Goal: Task Accomplishment & Management: Manage account settings

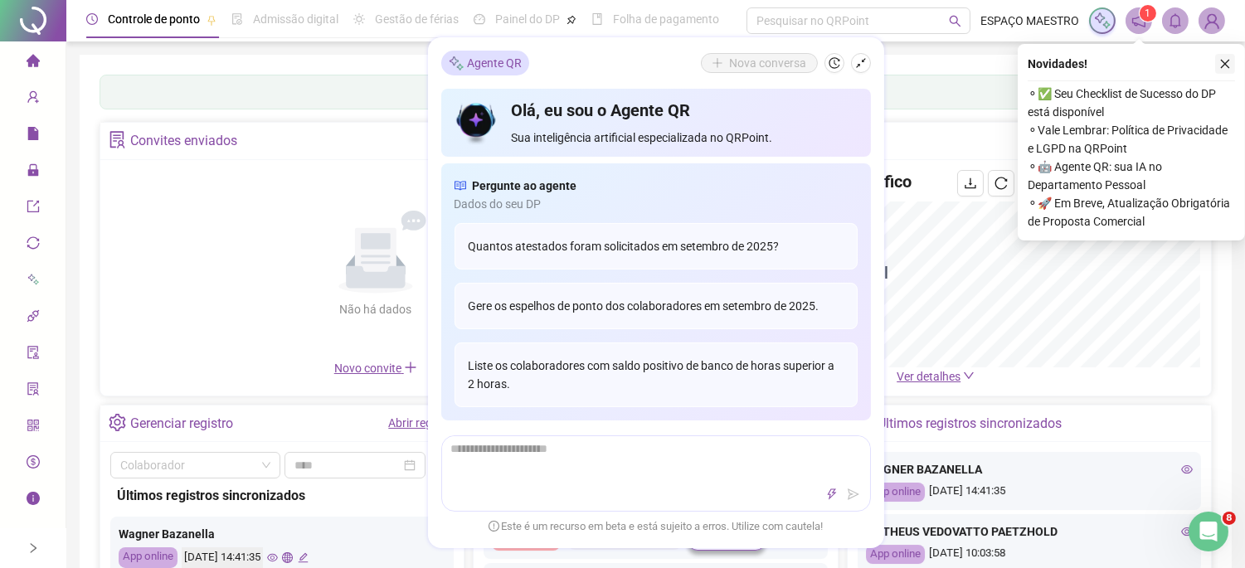
click at [1232, 61] on button "button" at bounding box center [1225, 64] width 20 height 20
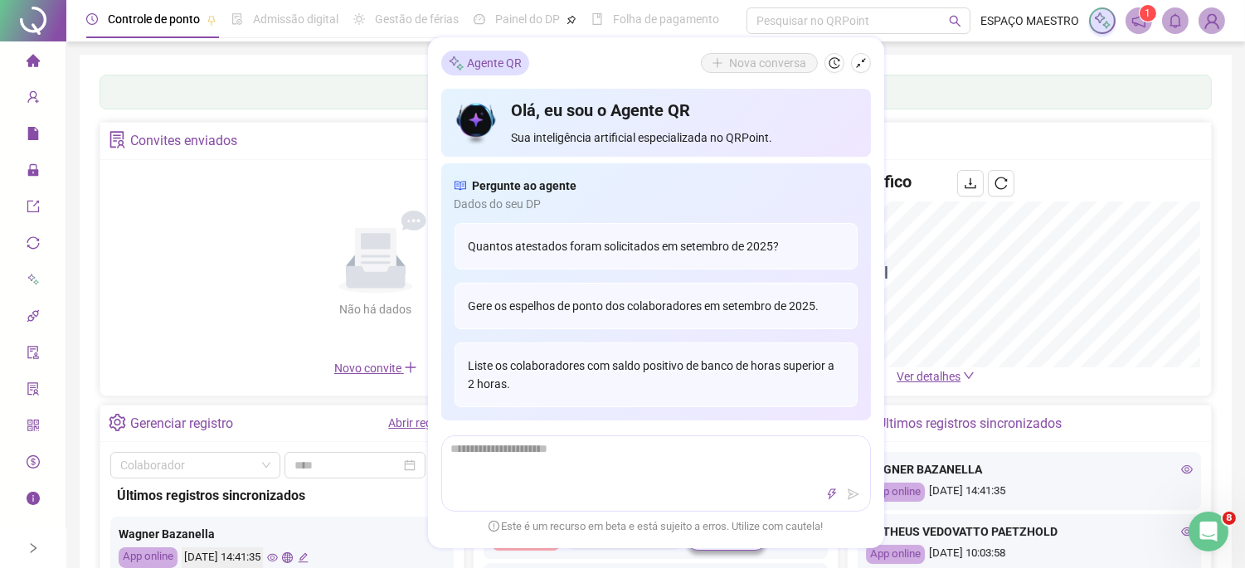
click at [32, 60] on icon "home" at bounding box center [32, 60] width 13 height 12
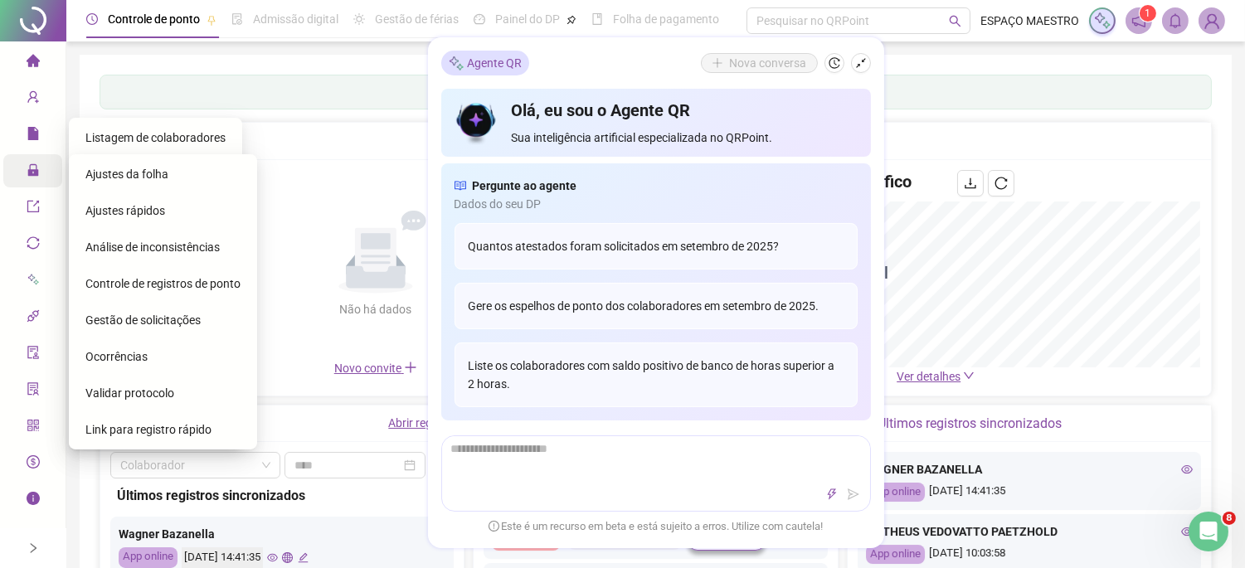
click at [35, 172] on icon "lock" at bounding box center [32, 170] width 11 height 12
click at [149, 174] on span "Ajustes da folha" at bounding box center [126, 174] width 83 height 13
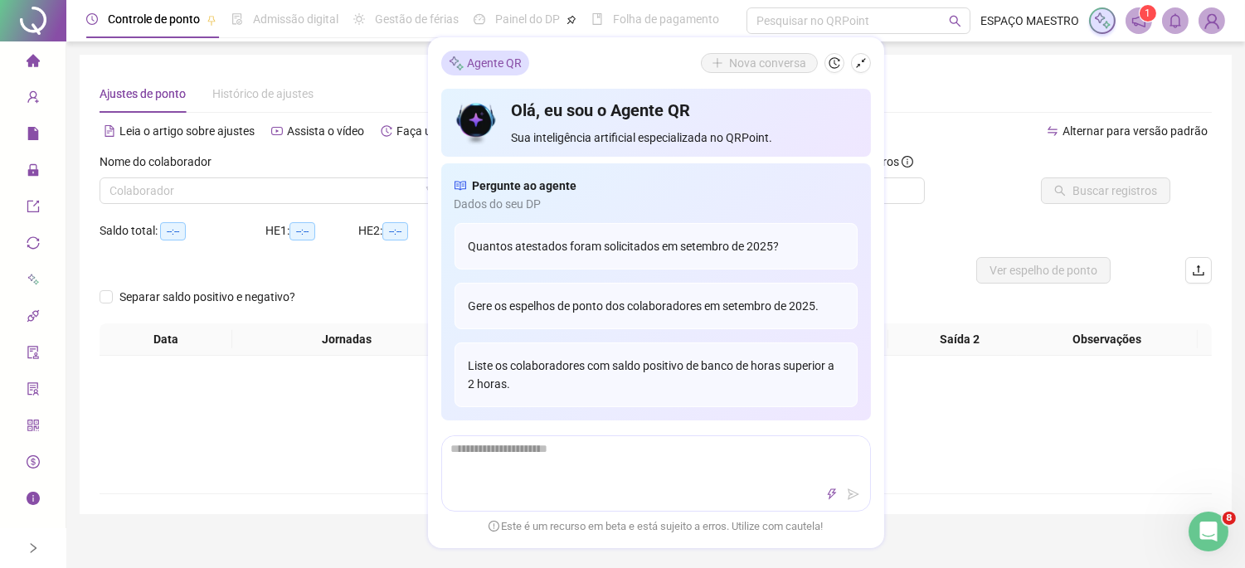
click at [973, 61] on div "**********" at bounding box center [656, 285] width 1152 height 460
click at [864, 63] on icon "shrink" at bounding box center [861, 63] width 12 height 12
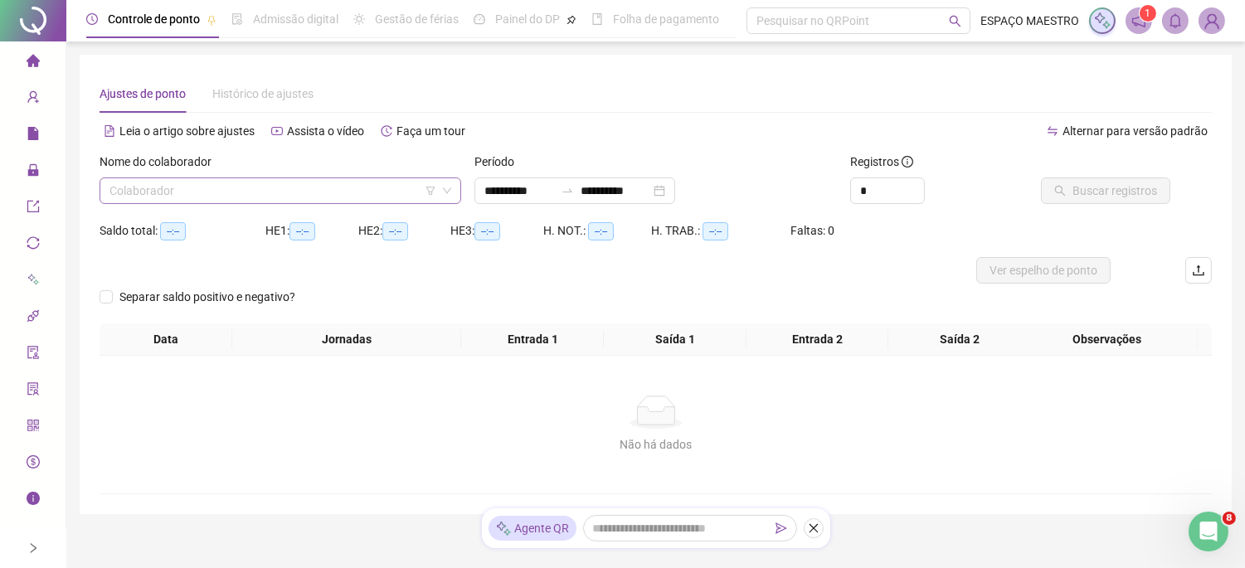
click at [334, 189] on input "search" at bounding box center [273, 190] width 327 height 25
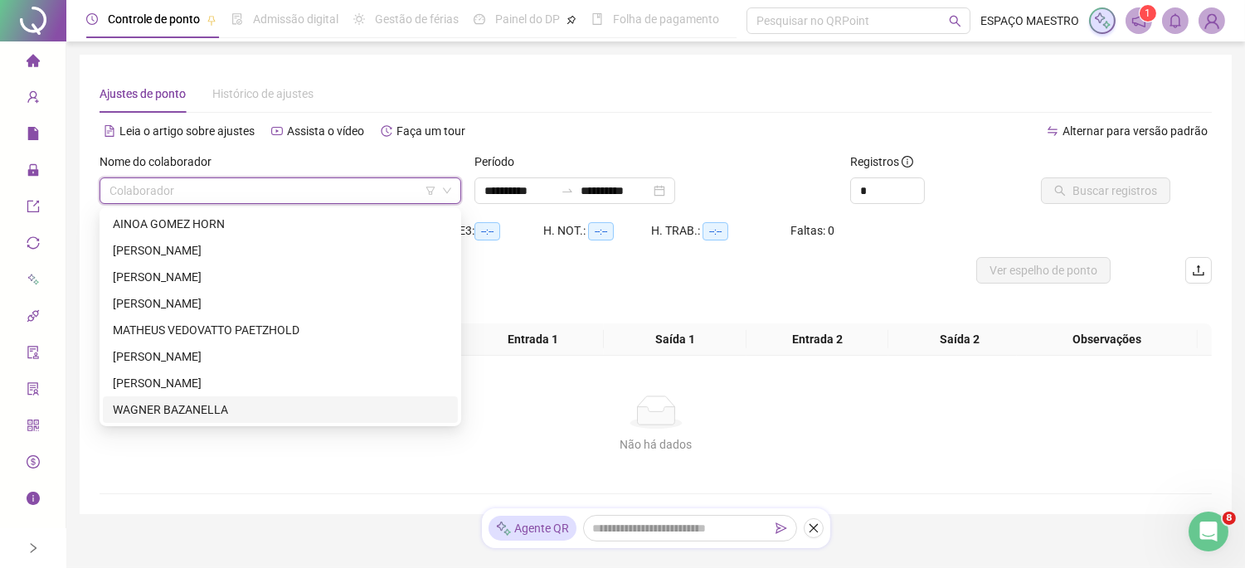
click at [158, 409] on div "WAGNER BAZANELLA" at bounding box center [280, 410] width 335 height 18
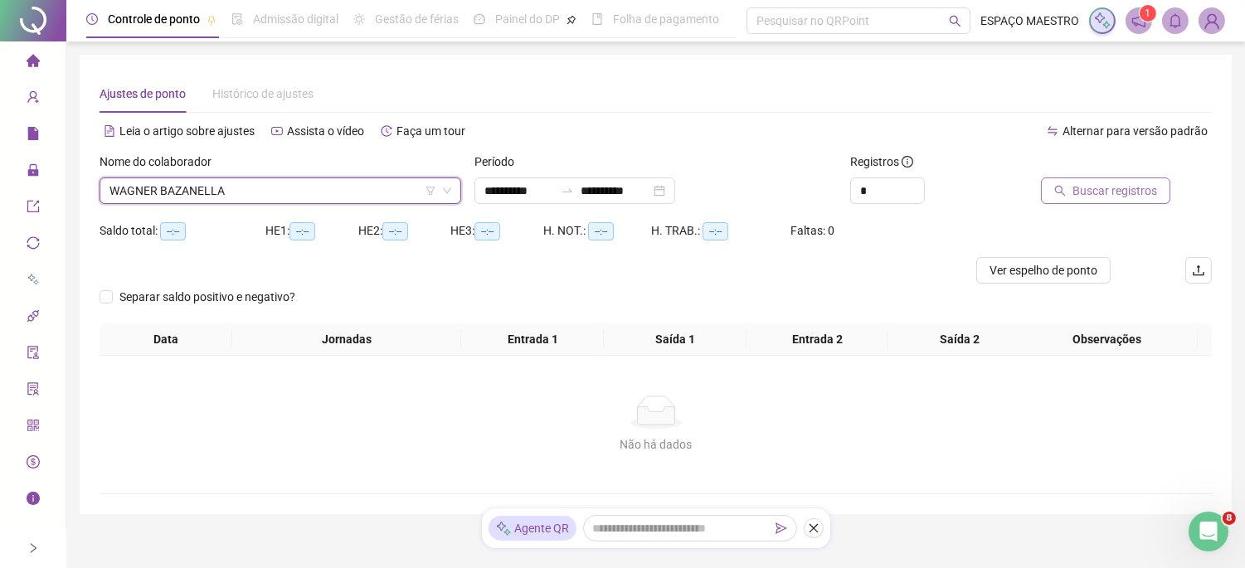
click at [1098, 178] on button "Buscar registros" at bounding box center [1105, 191] width 129 height 27
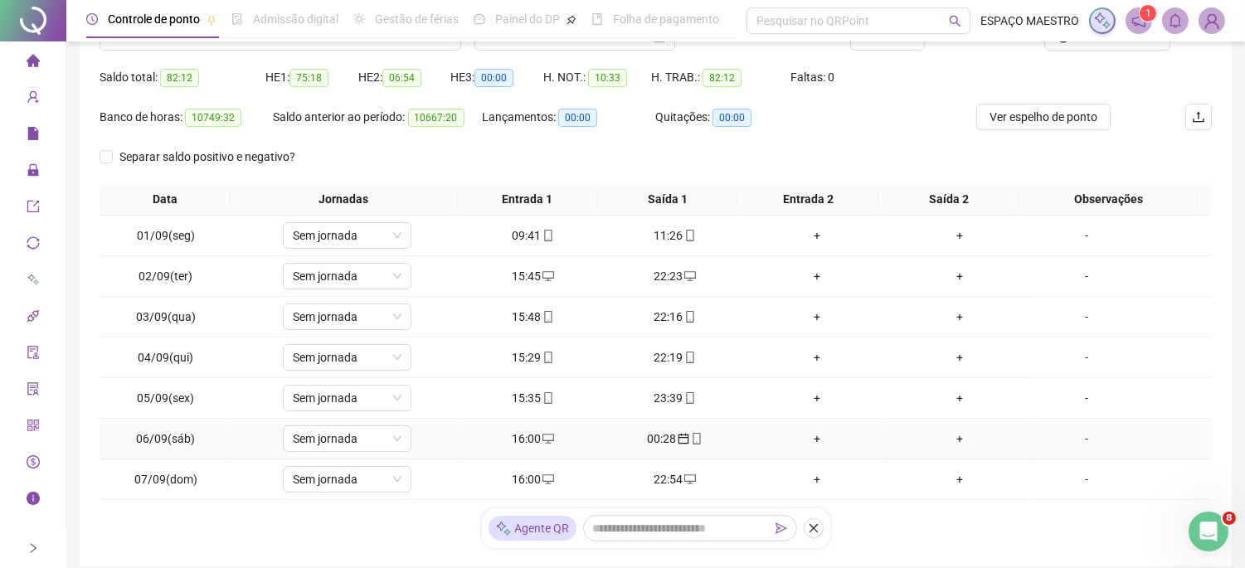
scroll to position [262, 0]
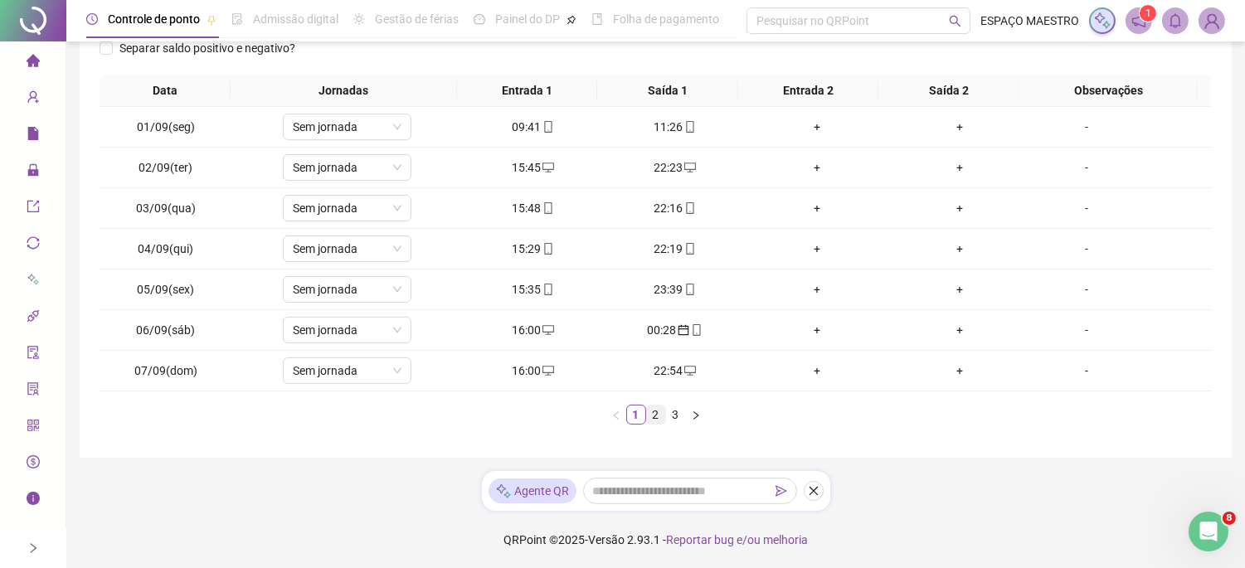
click at [661, 416] on link "2" at bounding box center [656, 415] width 18 height 18
click at [675, 415] on link "3" at bounding box center [676, 415] width 18 height 18
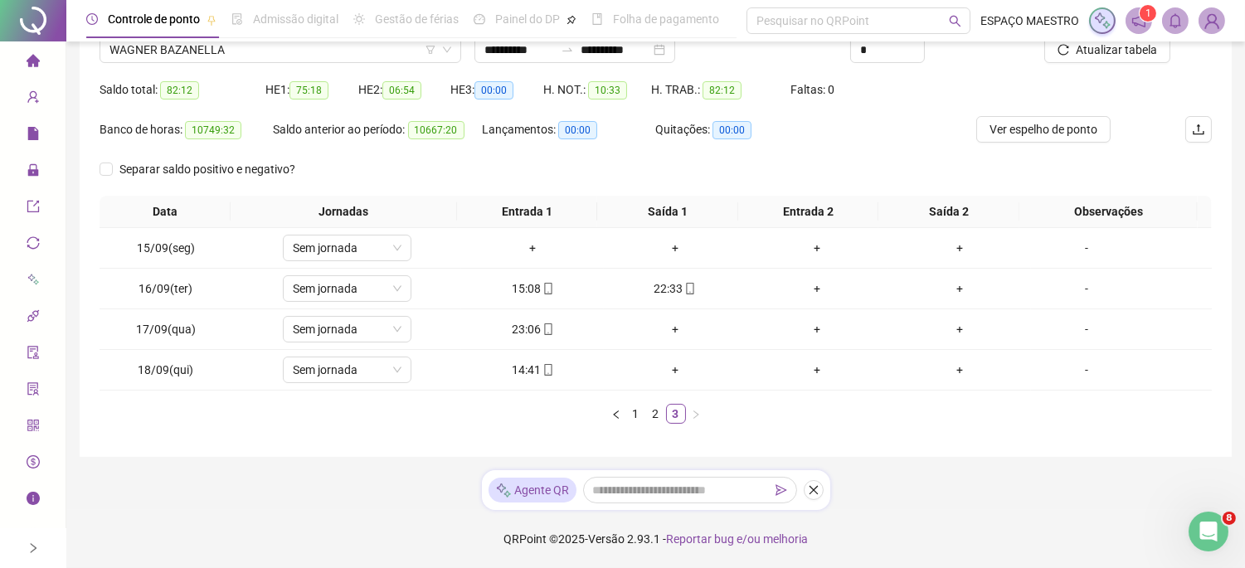
scroll to position [141, 0]
click at [654, 413] on link "2" at bounding box center [656, 414] width 18 height 18
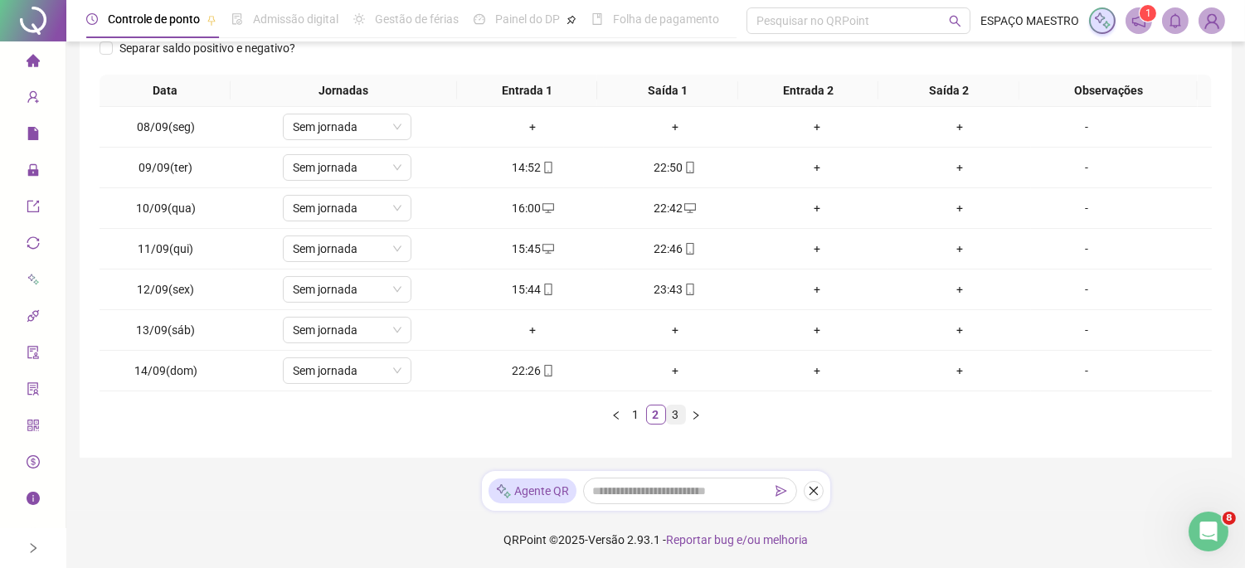
click at [676, 416] on link "3" at bounding box center [676, 415] width 18 height 18
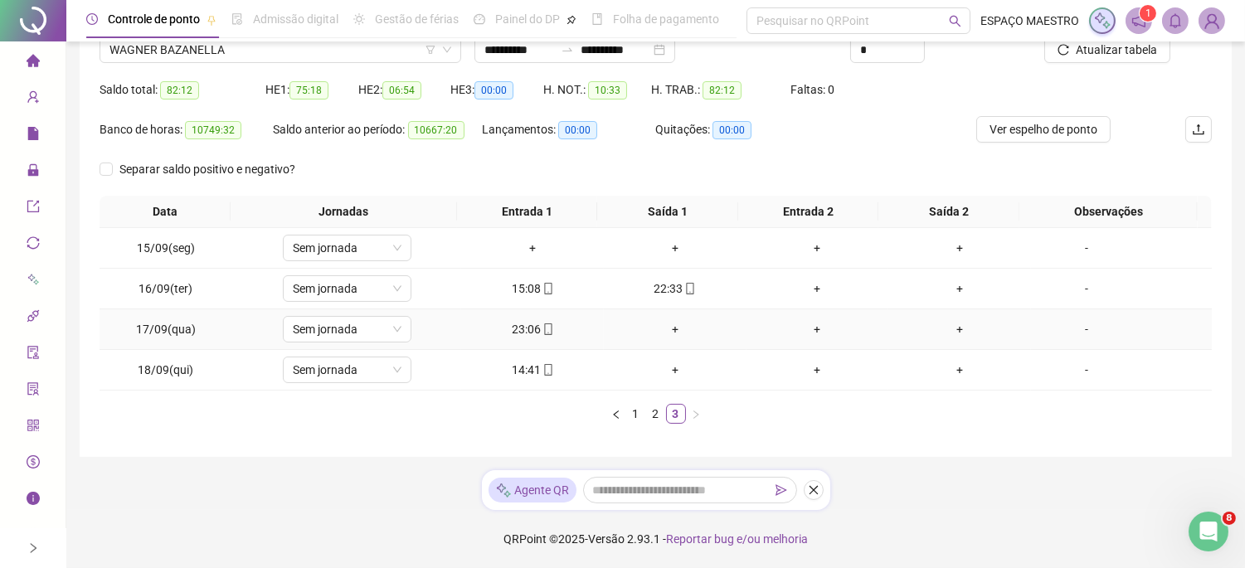
click at [668, 326] on div "+" at bounding box center [675, 329] width 129 height 18
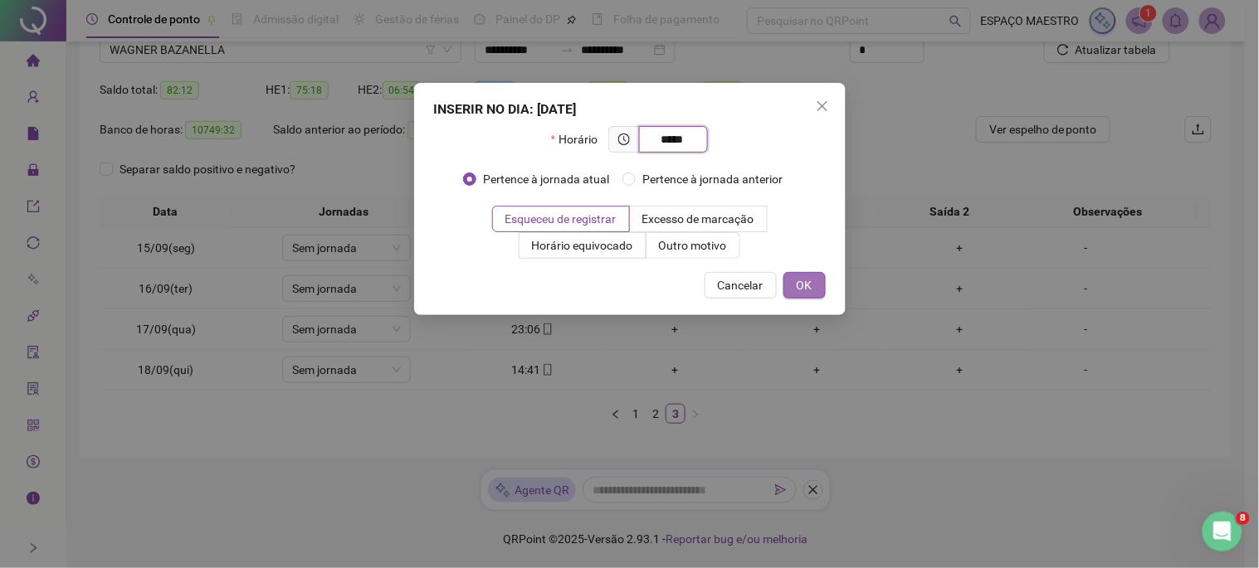
type input "*****"
click at [807, 289] on span "OK" at bounding box center [804, 285] width 16 height 18
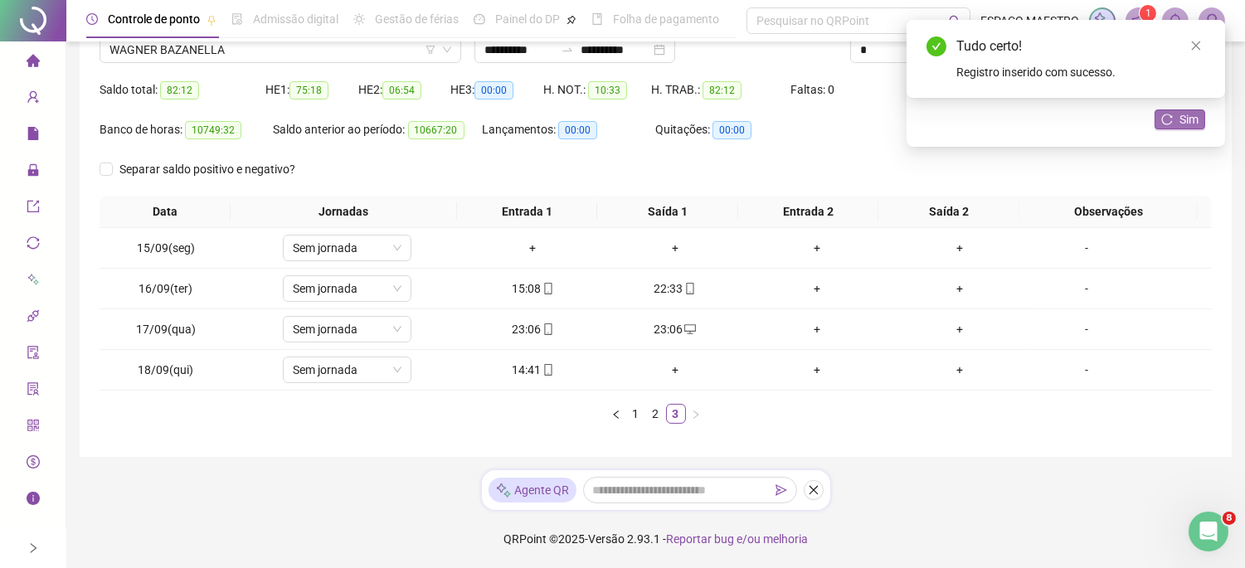
click at [1182, 124] on span "Sim" at bounding box center [1189, 119] width 19 height 18
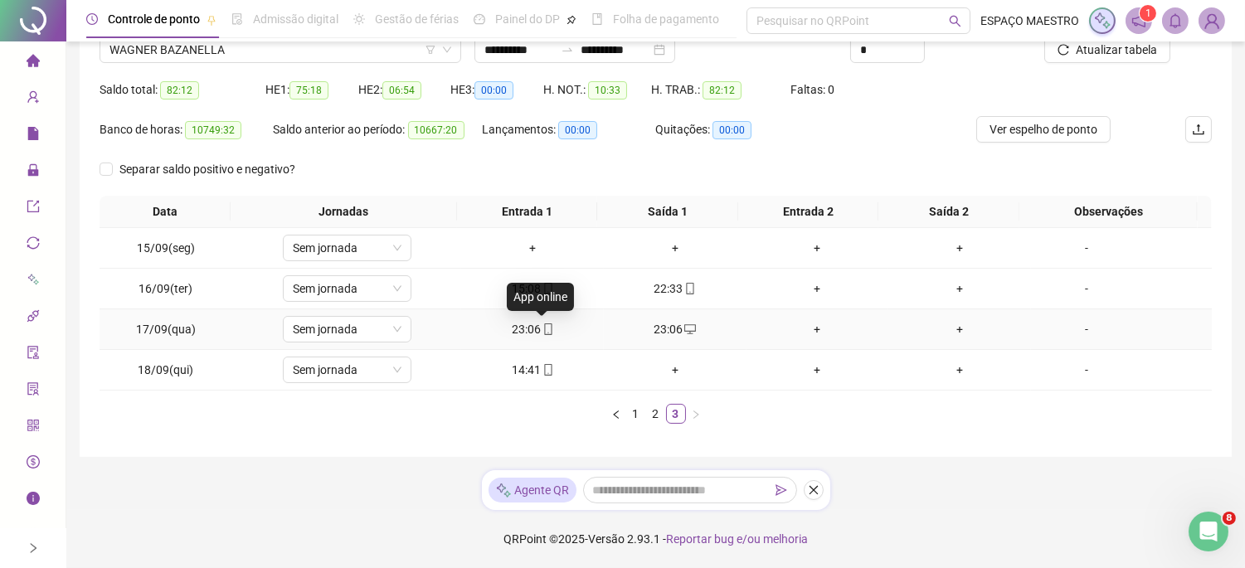
click at [541, 334] on span "mobile" at bounding box center [547, 330] width 13 height 12
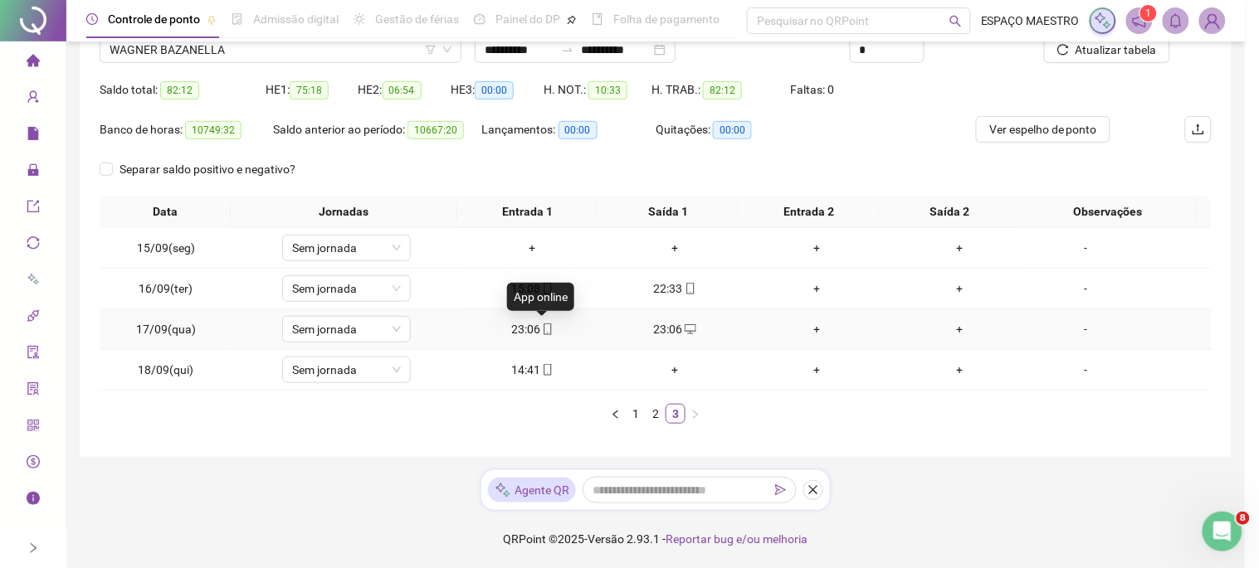
type input "**********"
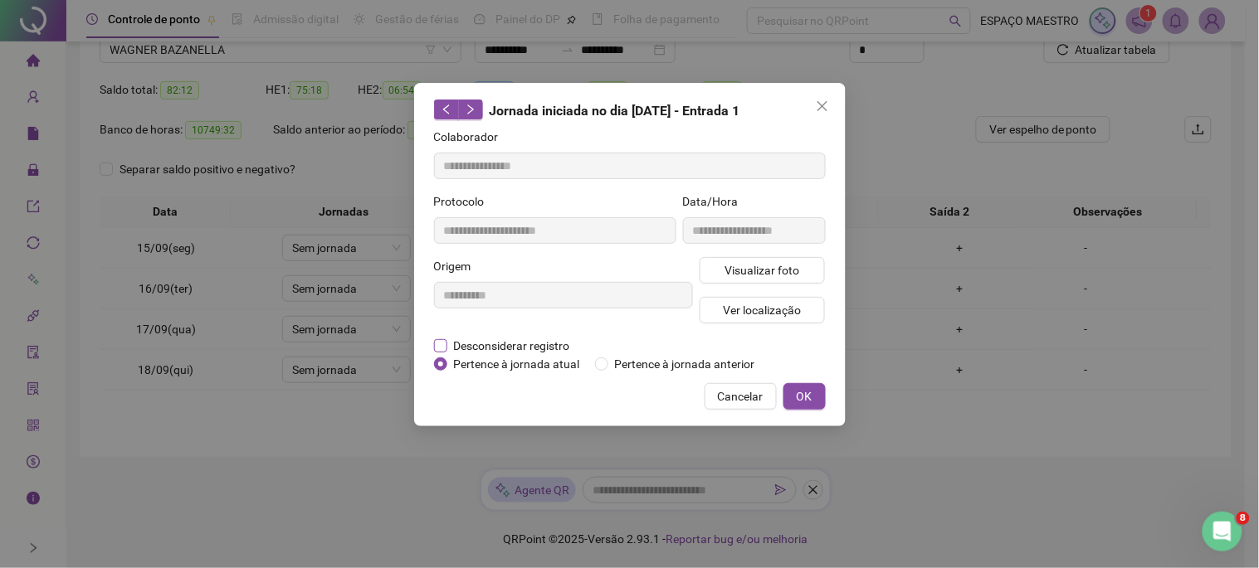
click at [469, 342] on span "Desconsiderar registro" at bounding box center [511, 346] width 129 height 18
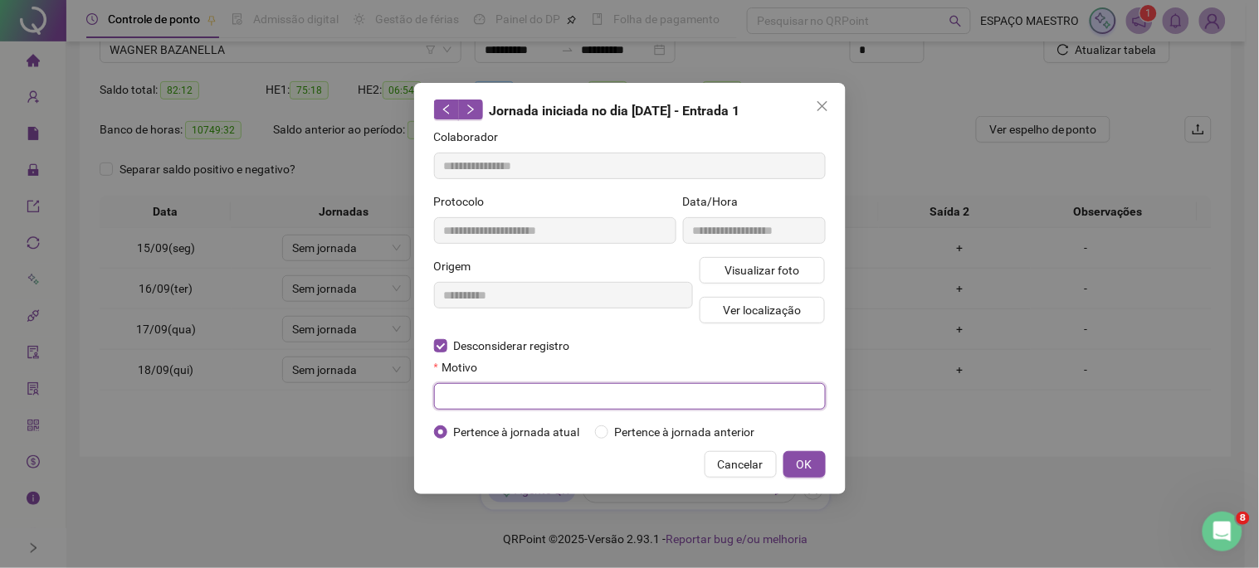
click at [606, 410] on input "text" at bounding box center [630, 396] width 392 height 27
type input "****"
click at [809, 469] on span "OK" at bounding box center [804, 464] width 16 height 18
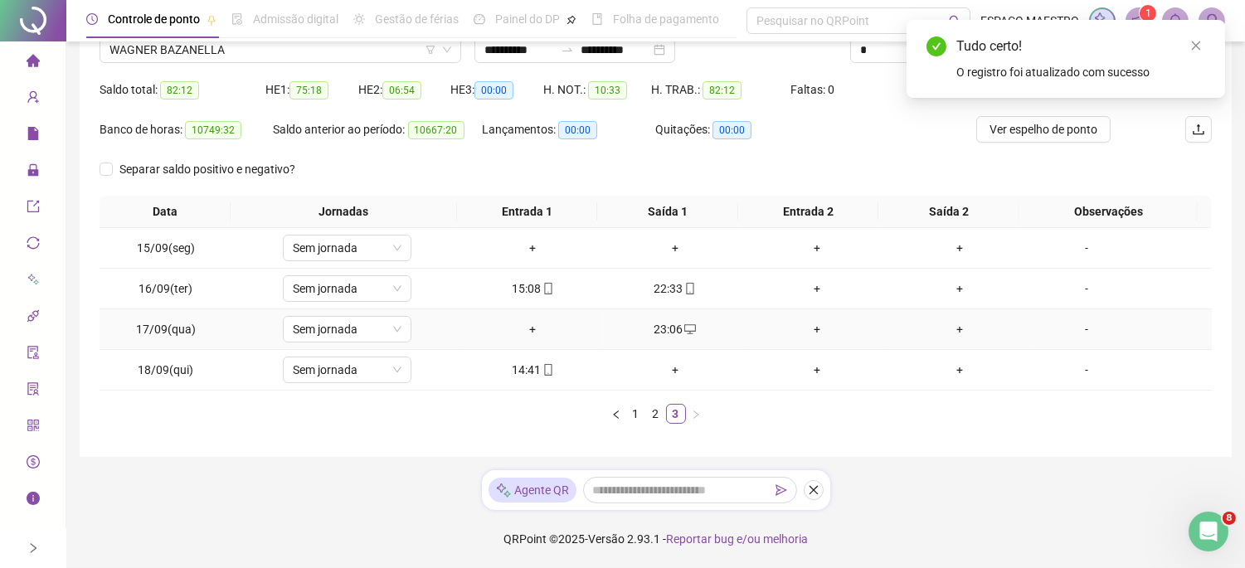
click at [528, 329] on div "+" at bounding box center [532, 329] width 129 height 18
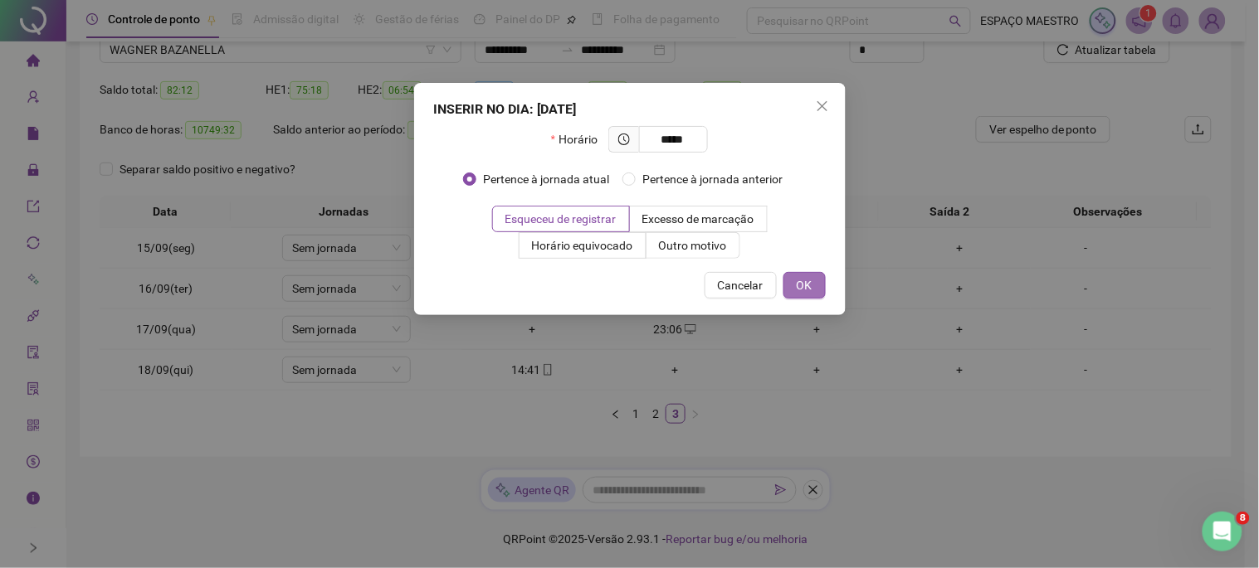
type input "*****"
click at [809, 277] on span "OK" at bounding box center [804, 285] width 16 height 18
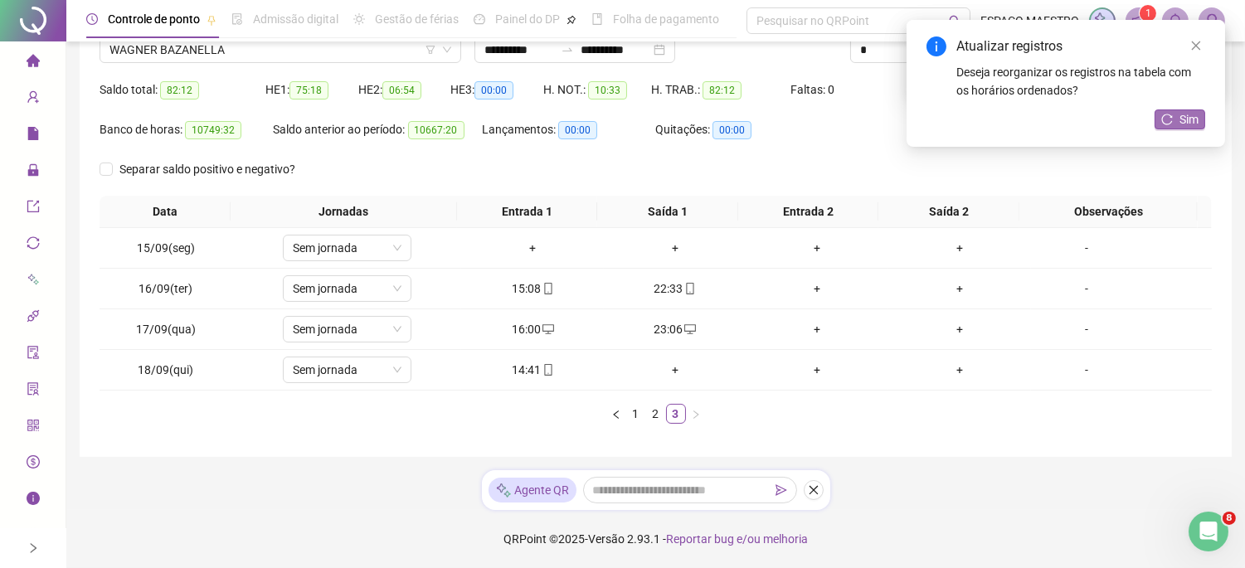
click at [1175, 118] on button "Sim" at bounding box center [1180, 120] width 51 height 20
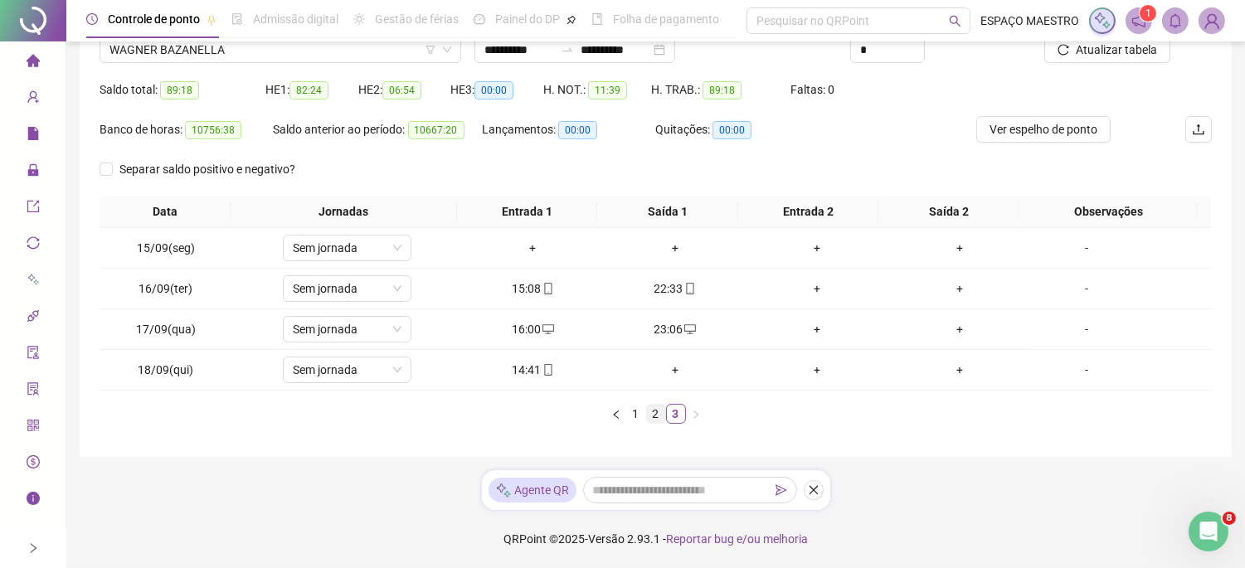
click at [655, 415] on link "2" at bounding box center [656, 414] width 18 height 18
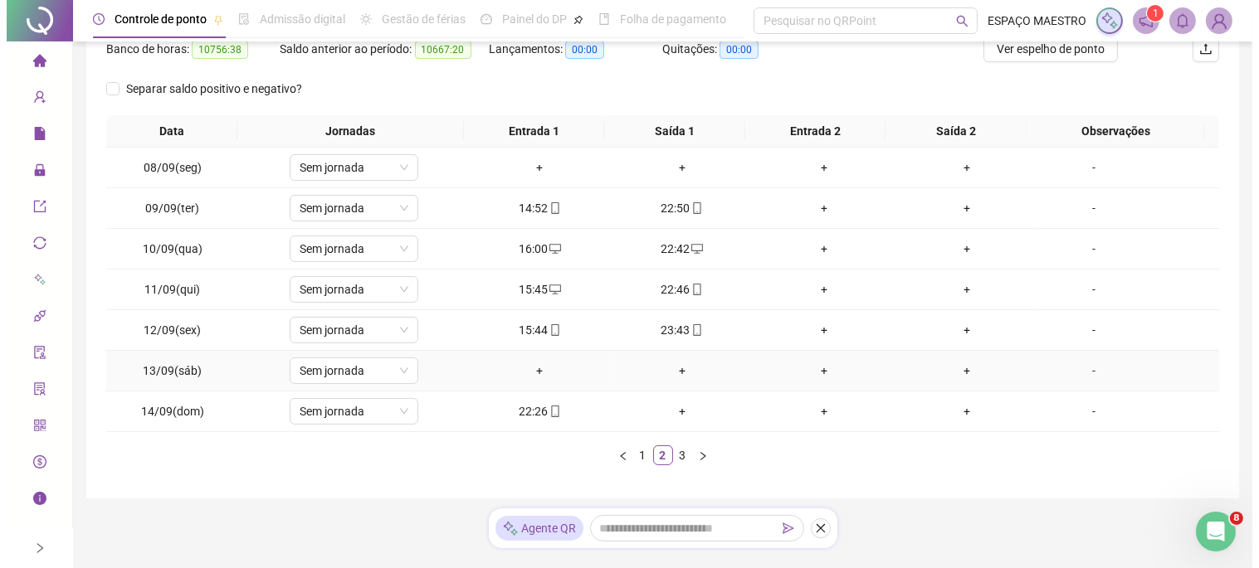
scroll to position [262, 0]
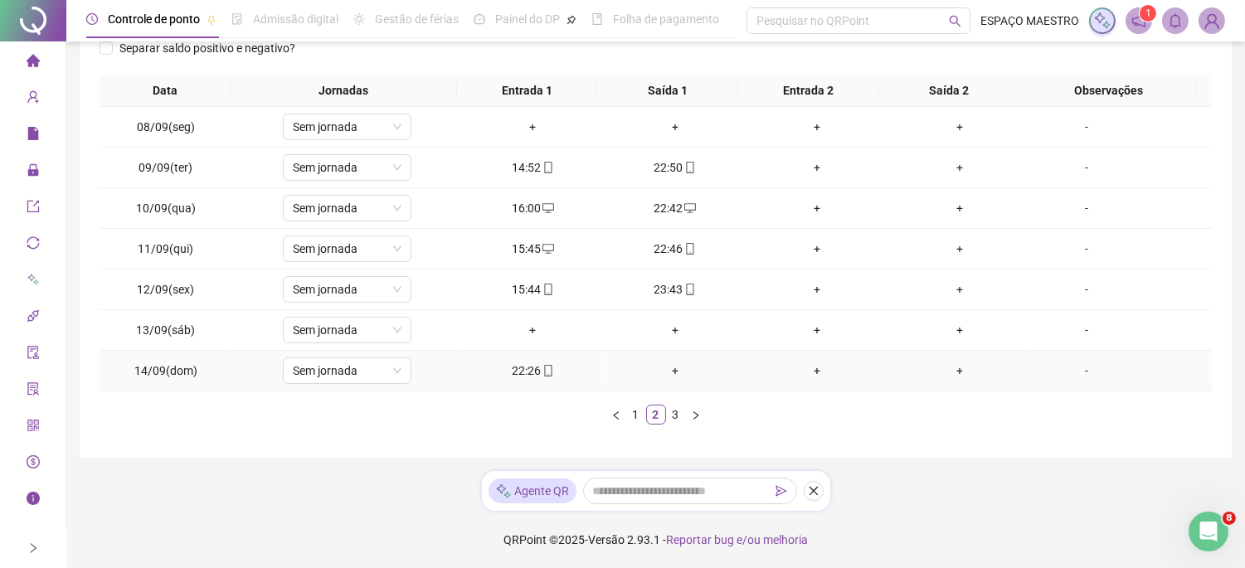
click at [670, 369] on div "+" at bounding box center [675, 371] width 129 height 18
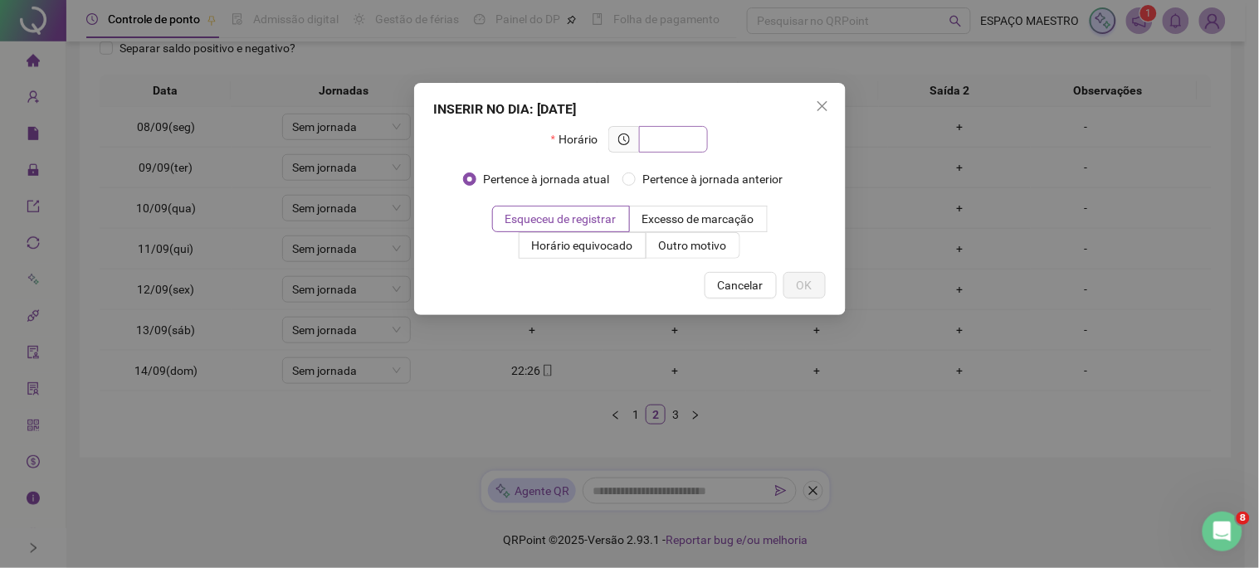
click at [681, 133] on input "text" at bounding box center [672, 139] width 46 height 18
click at [751, 290] on span "Cancelar" at bounding box center [741, 285] width 46 height 18
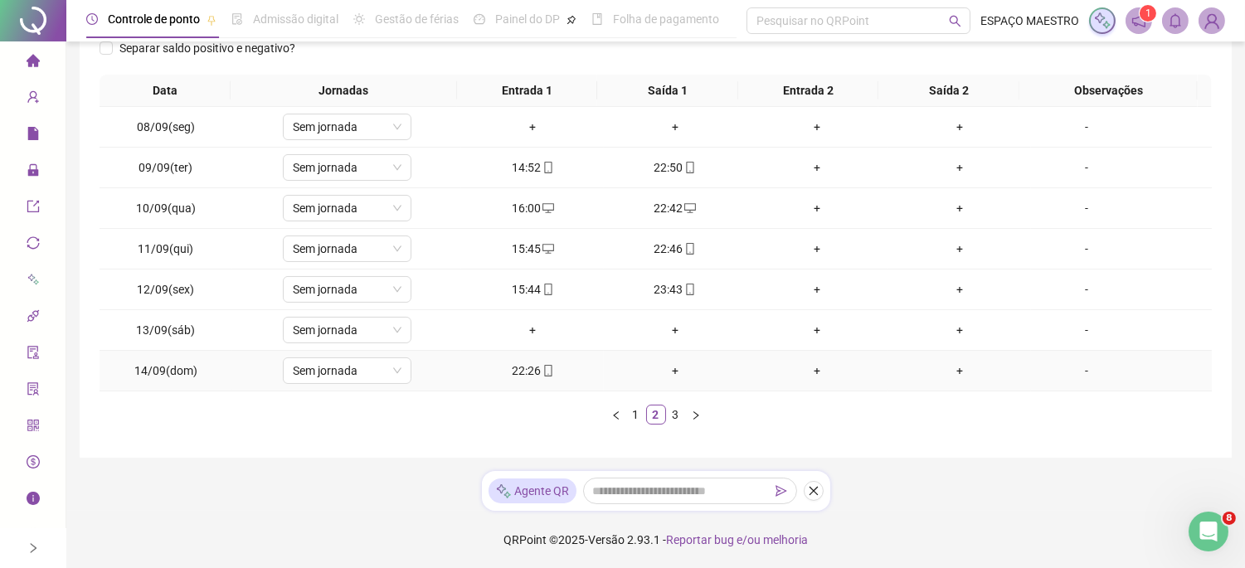
click at [665, 368] on div "+" at bounding box center [675, 371] width 129 height 18
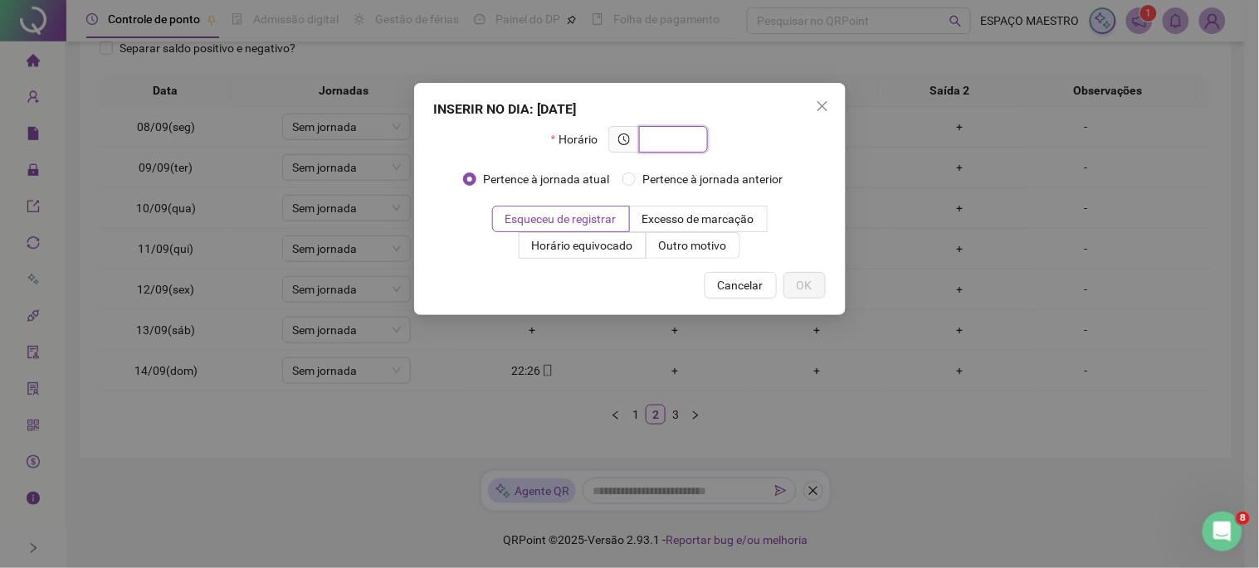
click at [692, 137] on input "text" at bounding box center [672, 139] width 46 height 18
type input "*****"
click at [805, 290] on span "OK" at bounding box center [804, 285] width 16 height 18
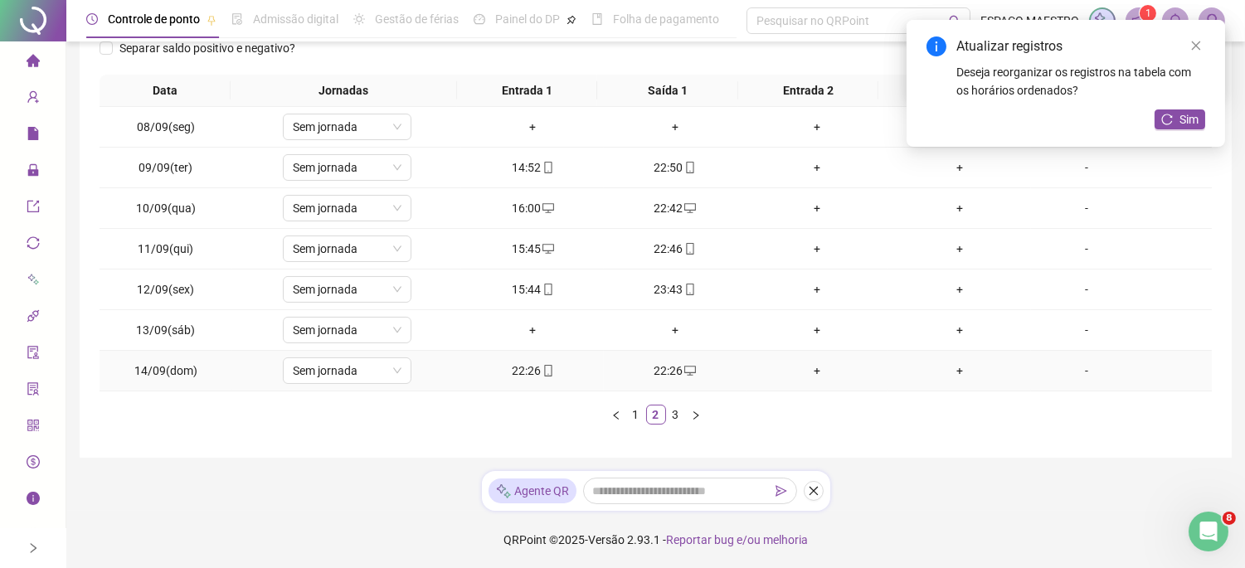
click at [515, 370] on div "22:26" at bounding box center [532, 371] width 129 height 18
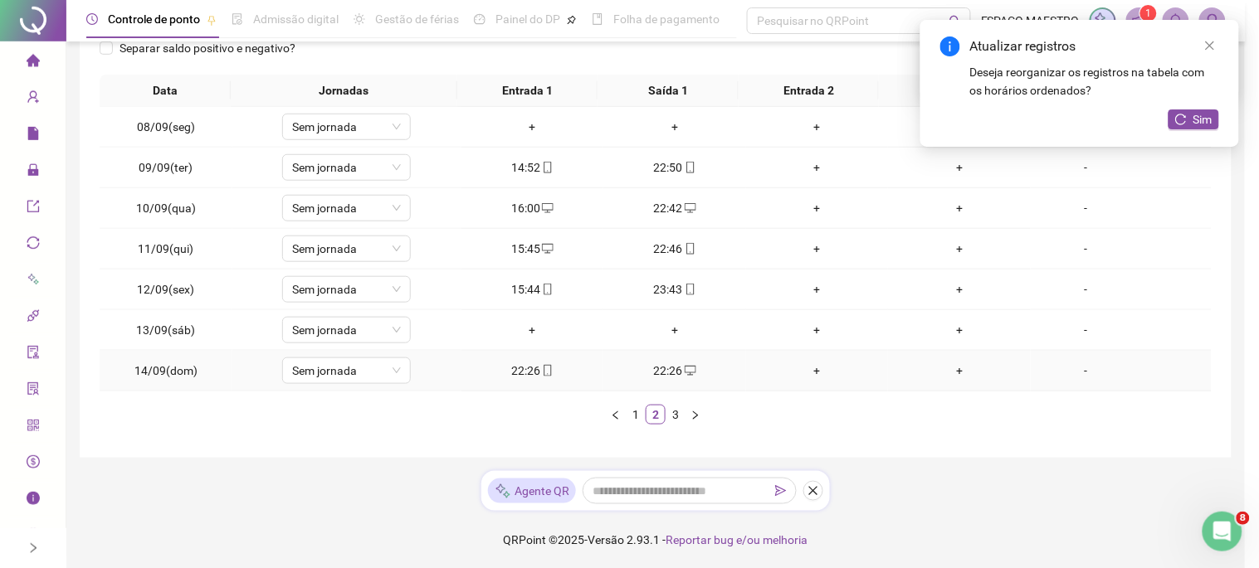
type input "**********"
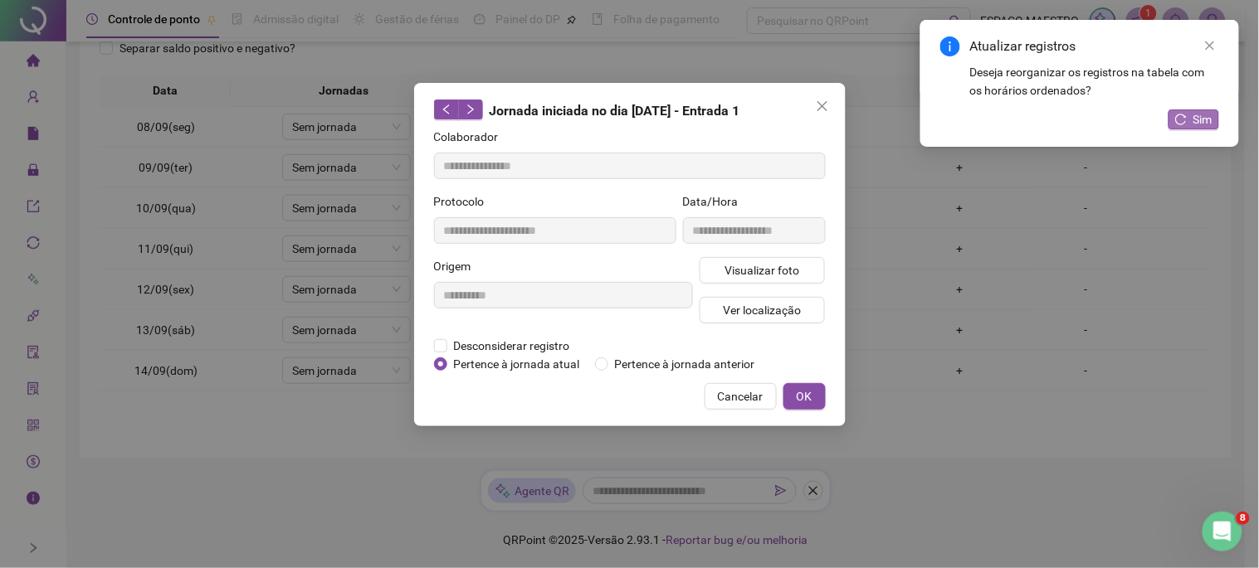
click at [1211, 122] on span "Sim" at bounding box center [1202, 119] width 19 height 18
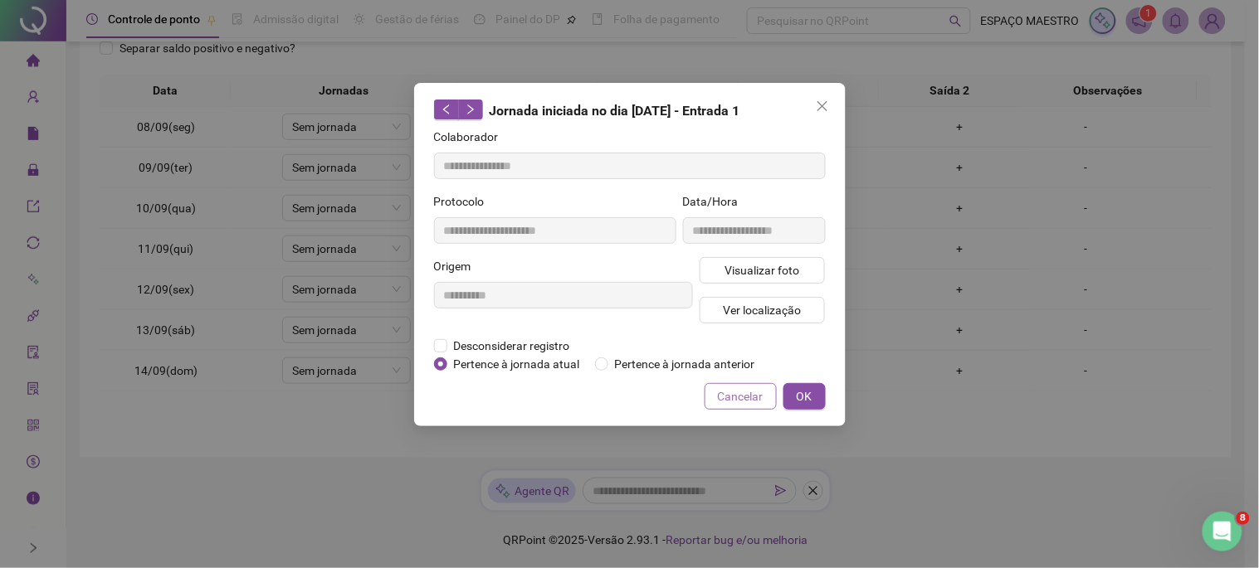
click at [743, 402] on span "Cancelar" at bounding box center [741, 396] width 46 height 18
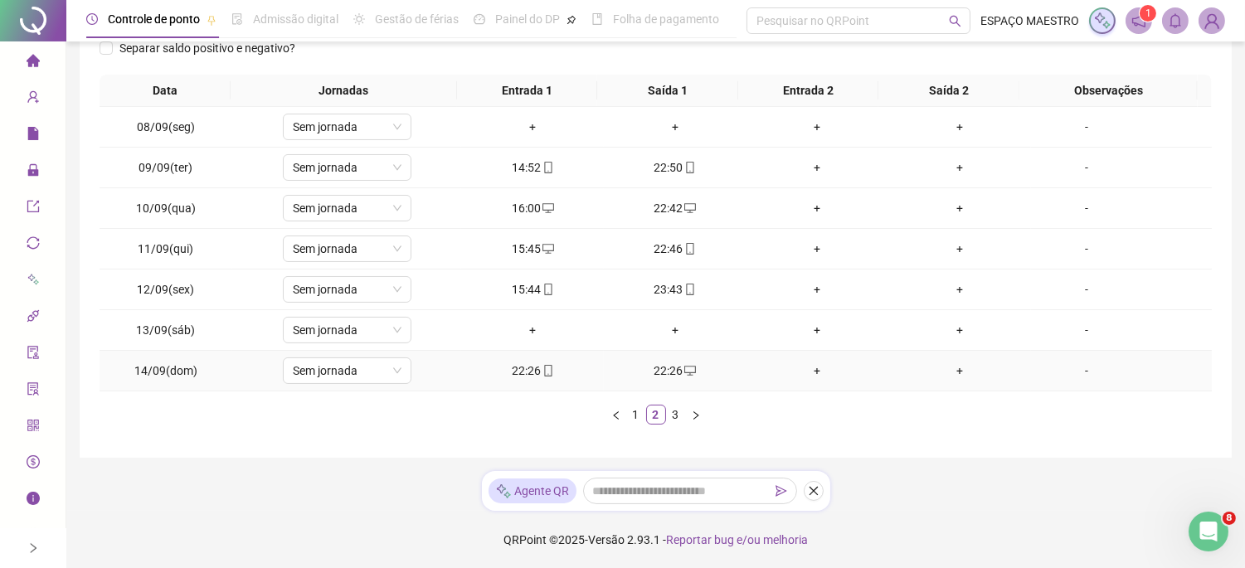
click at [516, 369] on div "22:26" at bounding box center [532, 371] width 129 height 18
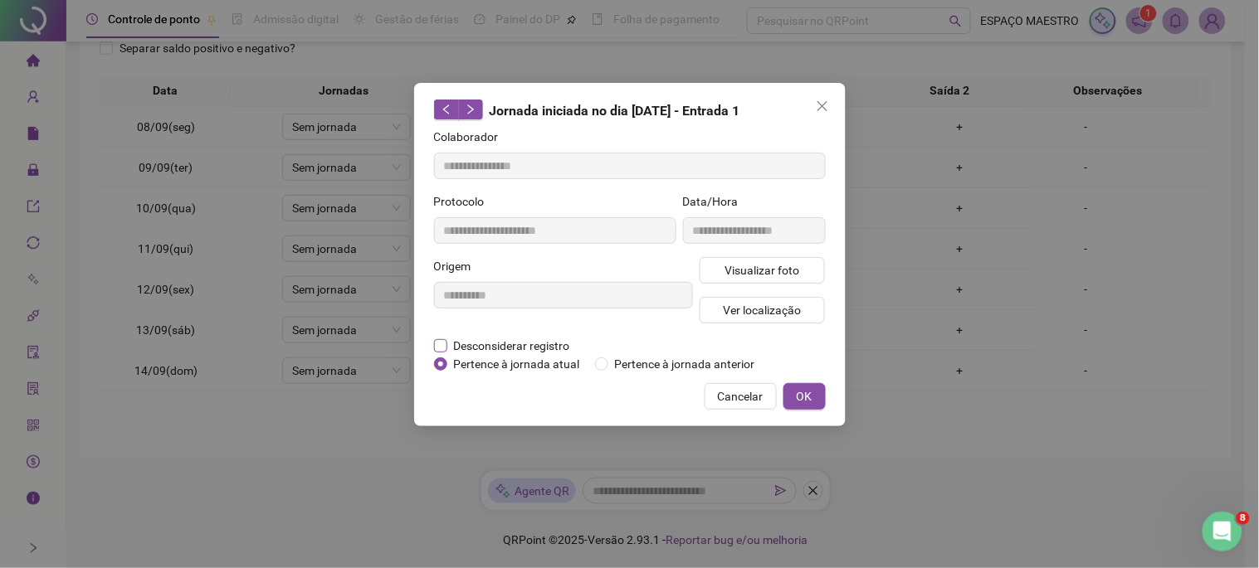
click at [494, 342] on span "Desconsiderar registro" at bounding box center [511, 346] width 129 height 18
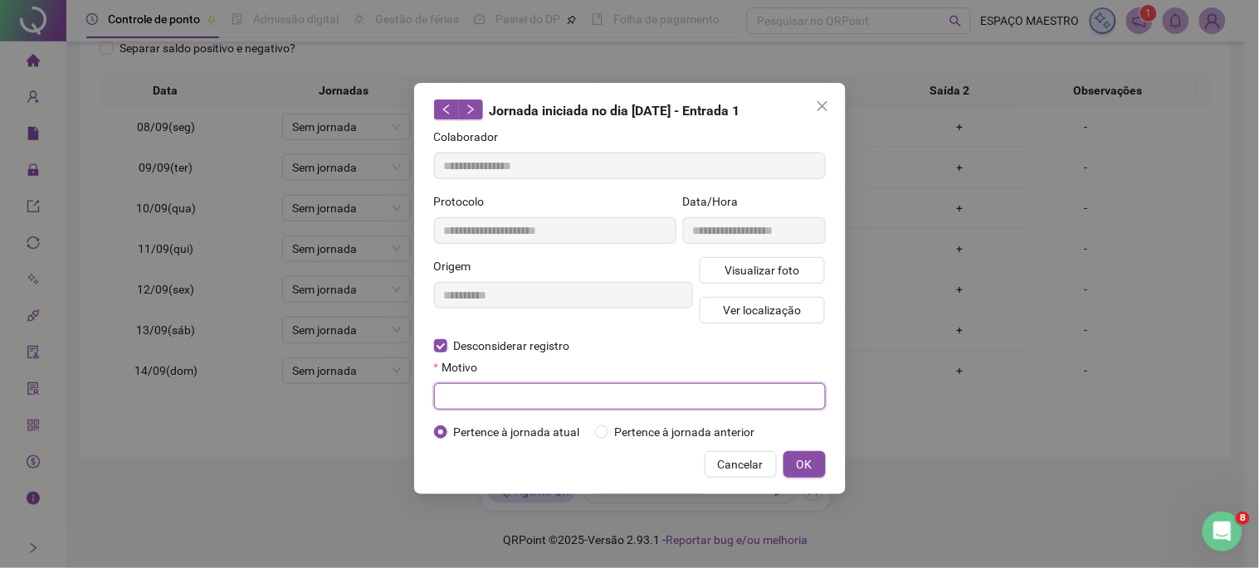
click at [592, 393] on input "text" at bounding box center [630, 396] width 392 height 27
type input "****"
click at [801, 468] on span "OK" at bounding box center [804, 464] width 16 height 18
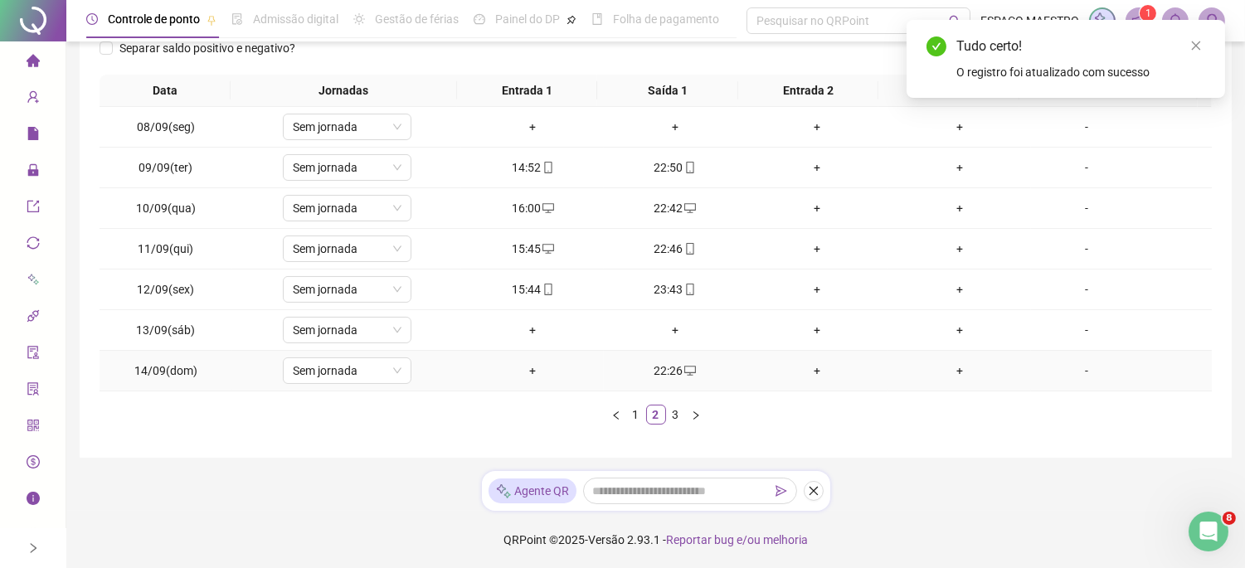
click at [528, 372] on div "+" at bounding box center [532, 371] width 129 height 18
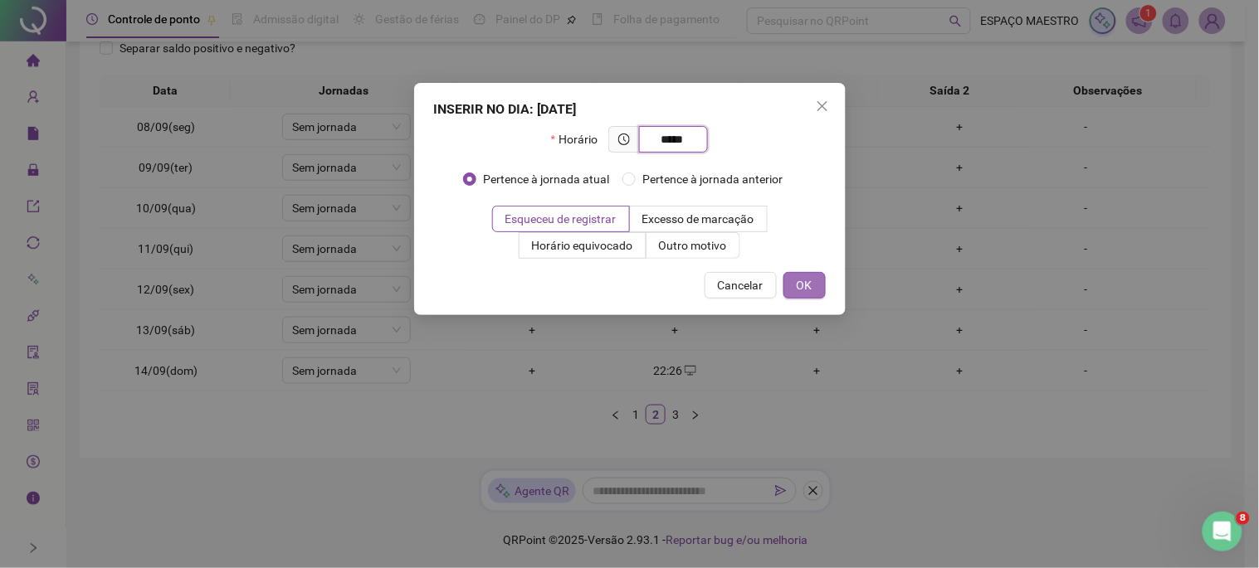
type input "*****"
click at [811, 285] on button "OK" at bounding box center [804, 285] width 42 height 27
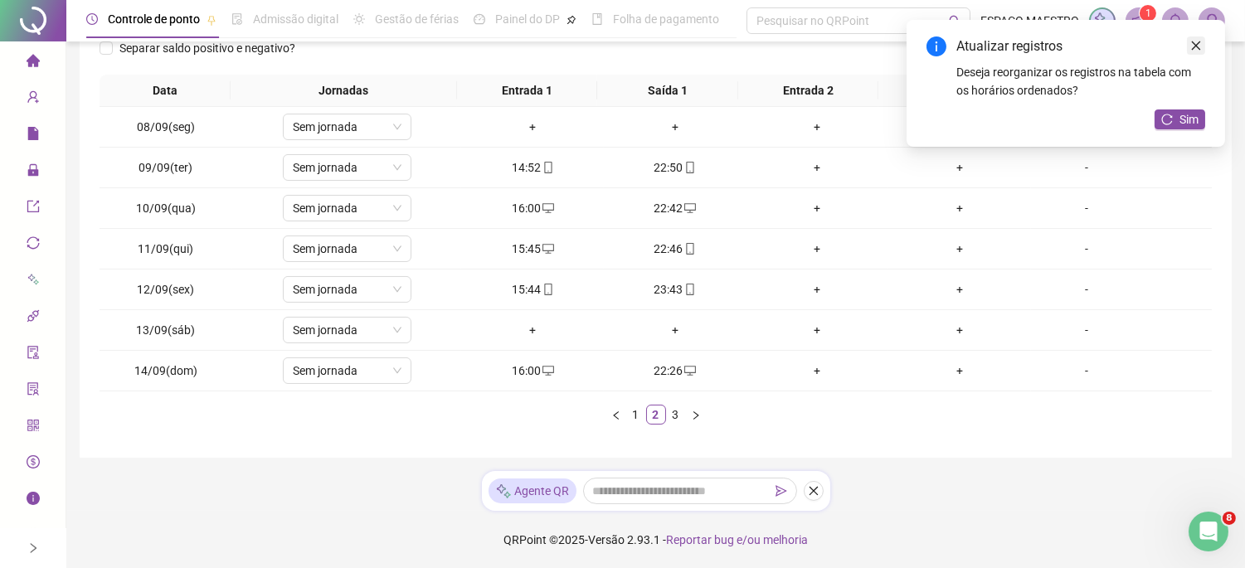
click at [1204, 47] on link "Close" at bounding box center [1196, 46] width 18 height 18
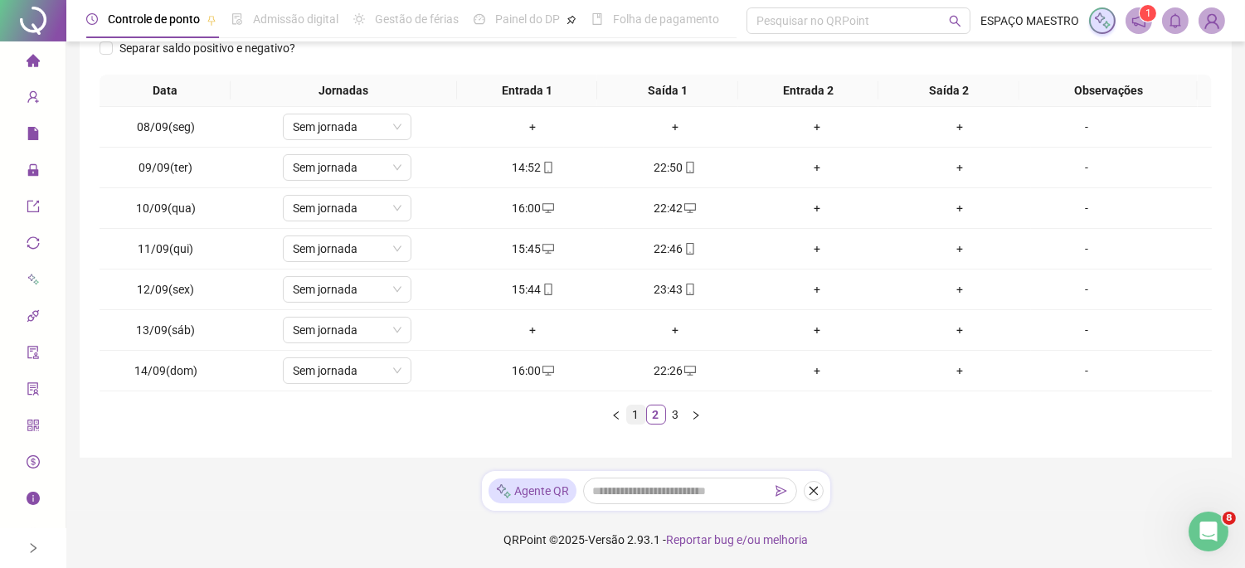
click at [636, 413] on link "1" at bounding box center [636, 415] width 18 height 18
click at [661, 417] on link "2" at bounding box center [656, 415] width 18 height 18
click at [679, 418] on link "3" at bounding box center [676, 415] width 18 height 18
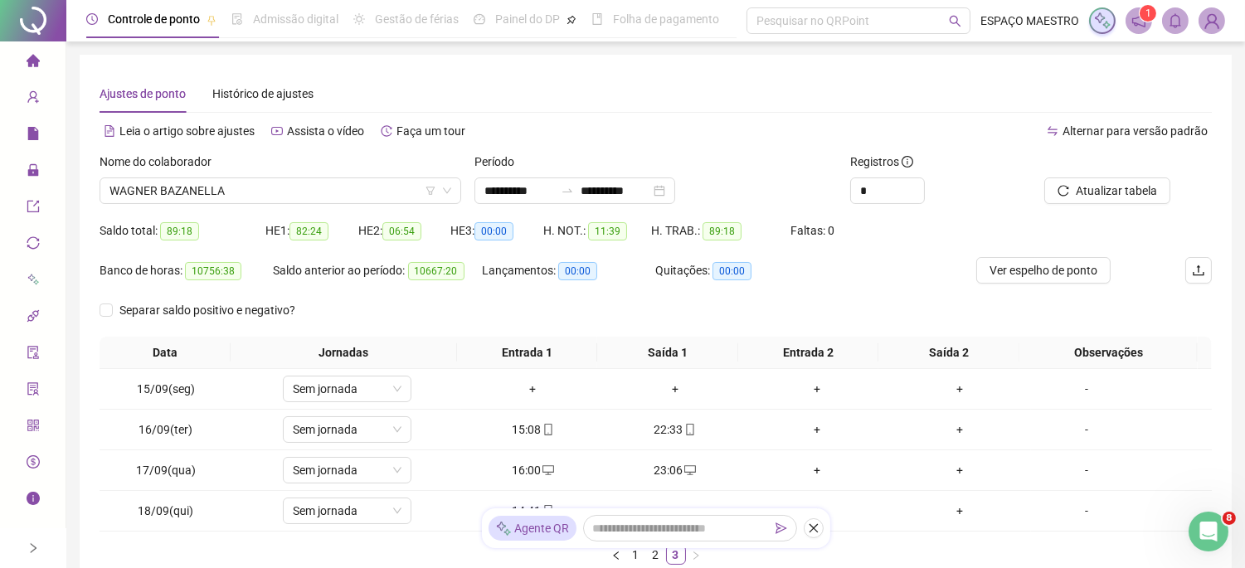
scroll to position [141, 0]
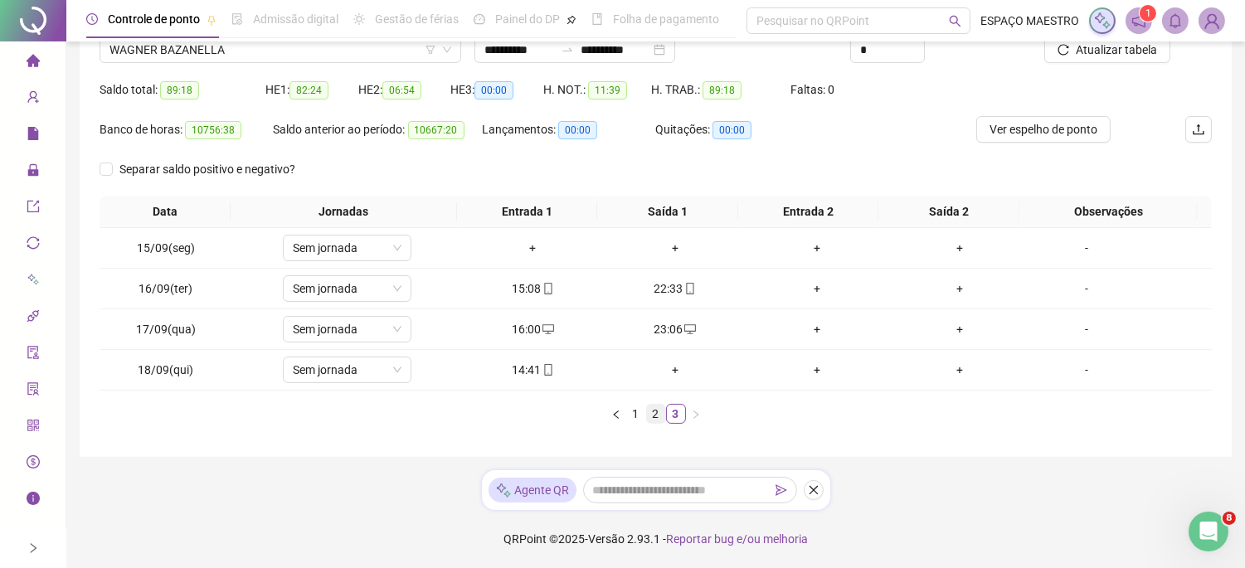
click at [660, 411] on link "2" at bounding box center [656, 414] width 18 height 18
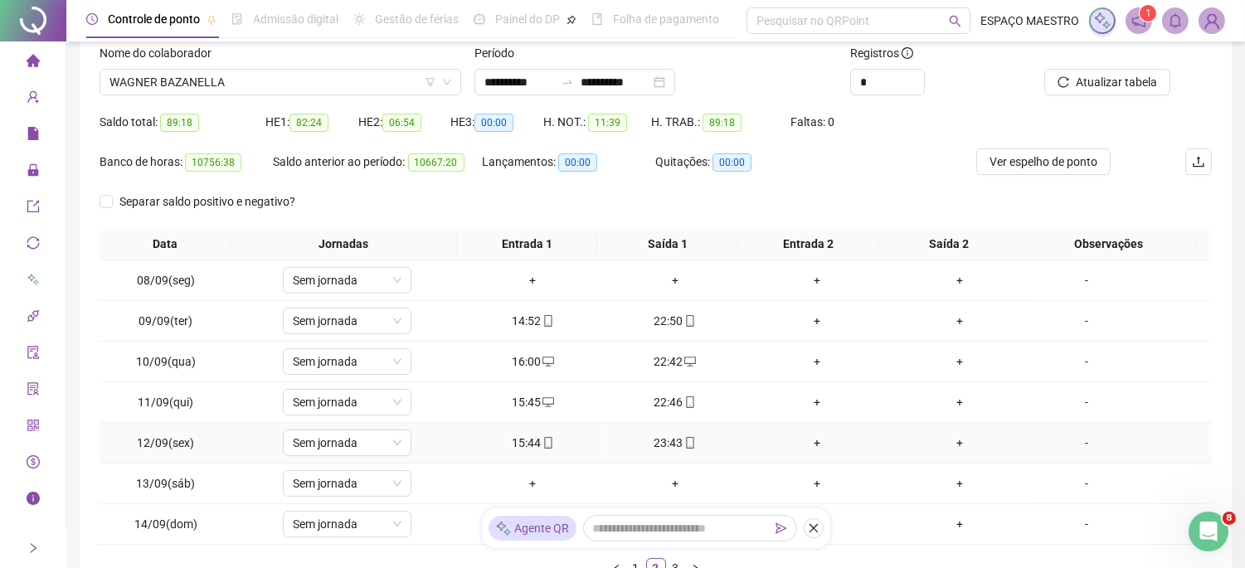
scroll to position [153, 0]
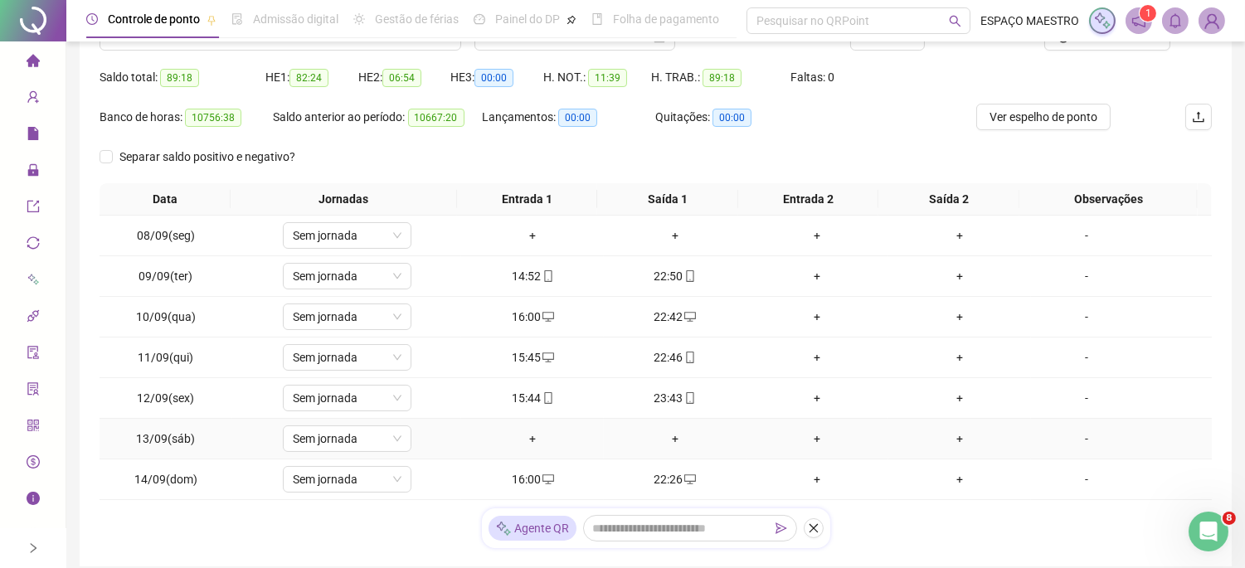
click at [526, 436] on div "+" at bounding box center [532, 439] width 129 height 18
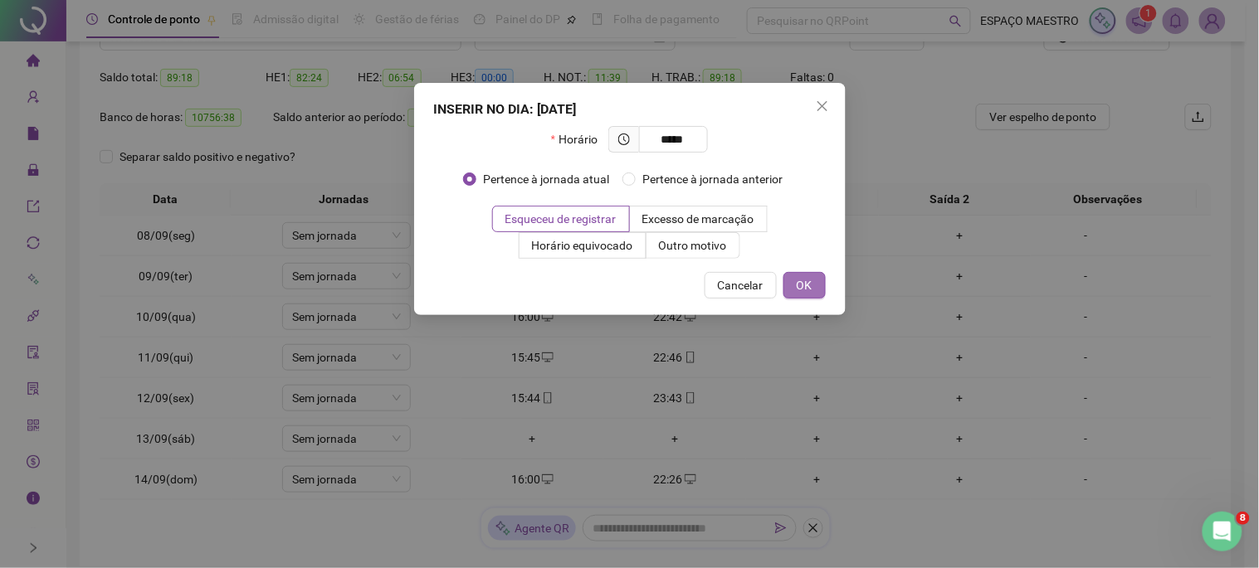
type input "*****"
click at [810, 287] on span "OK" at bounding box center [804, 285] width 16 height 18
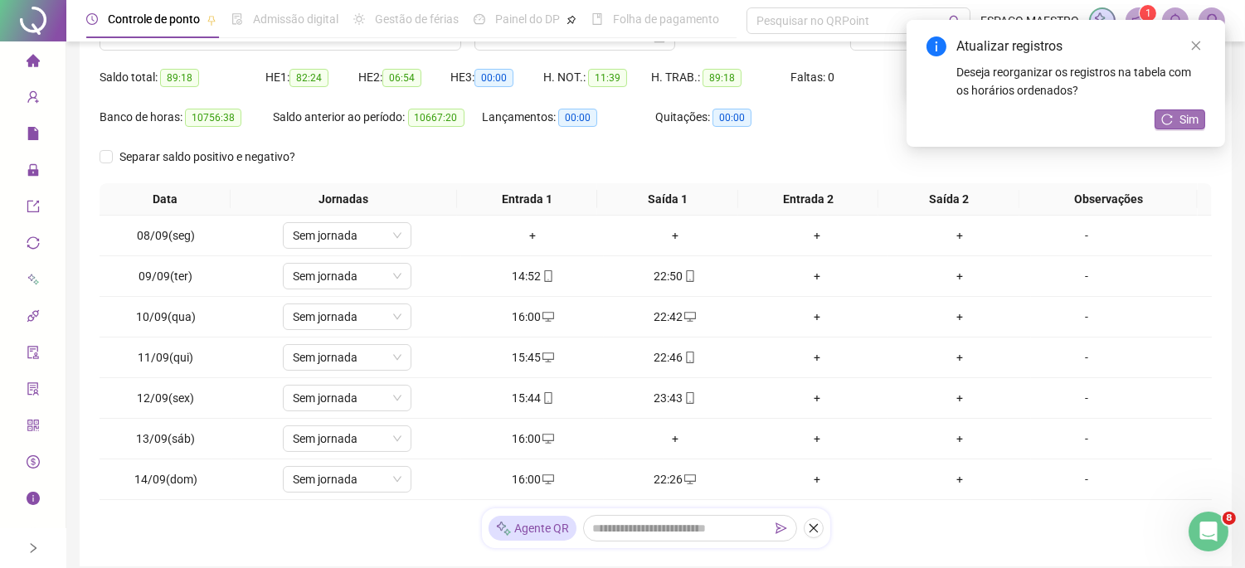
click at [1195, 116] on span "Sim" at bounding box center [1189, 119] width 19 height 18
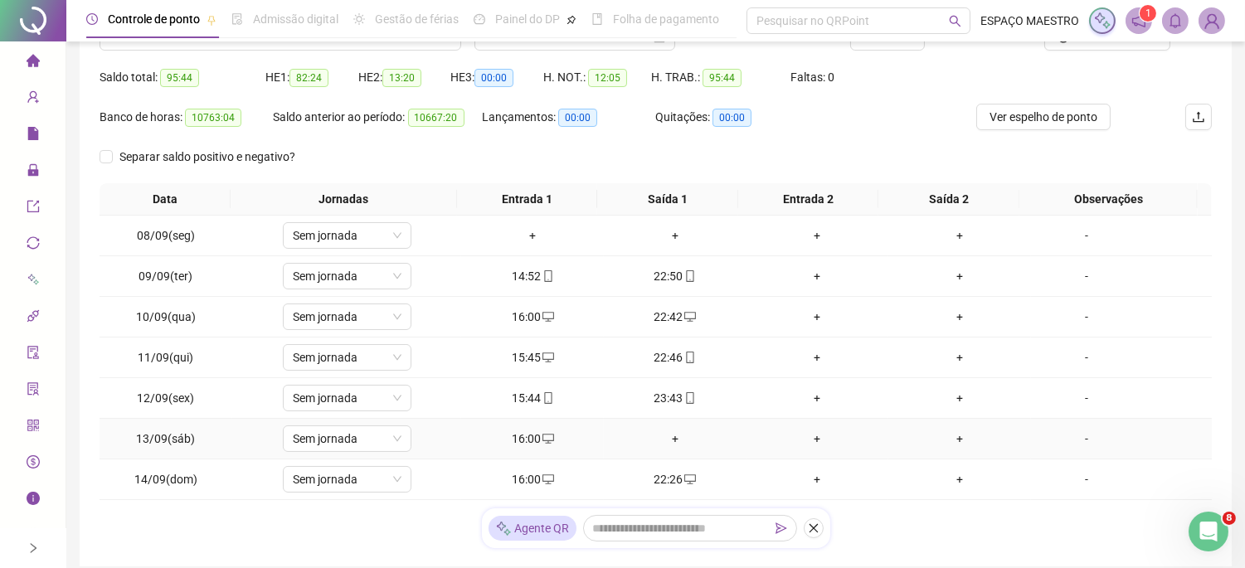
click at [668, 434] on div "+" at bounding box center [675, 439] width 129 height 18
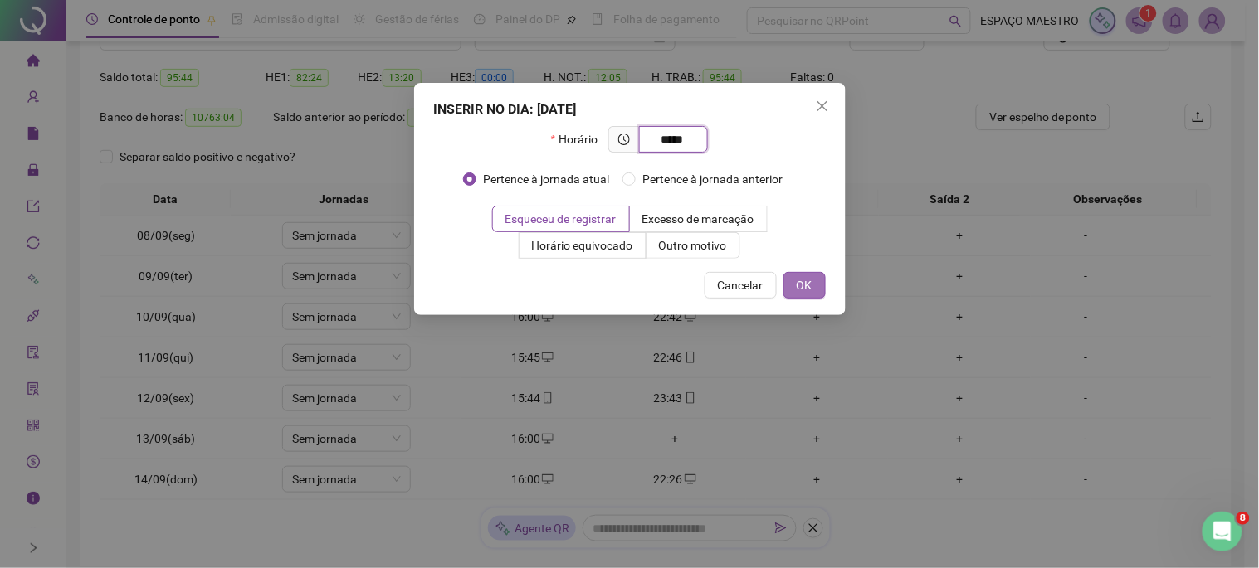
type input "*****"
click at [795, 293] on button "OK" at bounding box center [804, 285] width 42 height 27
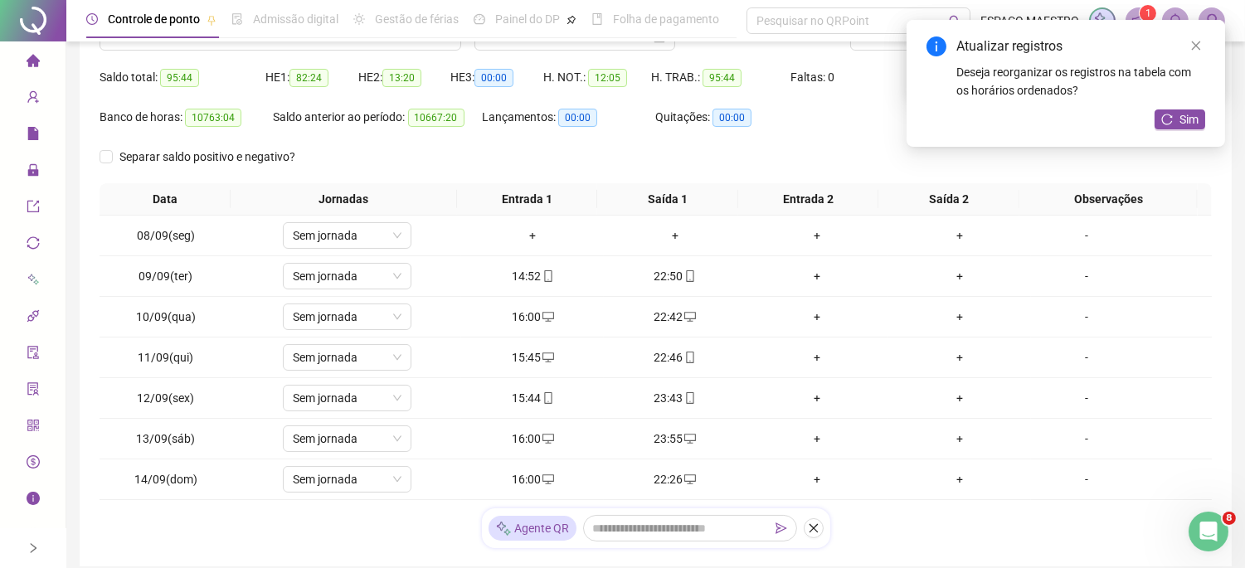
click at [616, 183] on th "Saída 1" at bounding box center [667, 199] width 140 height 32
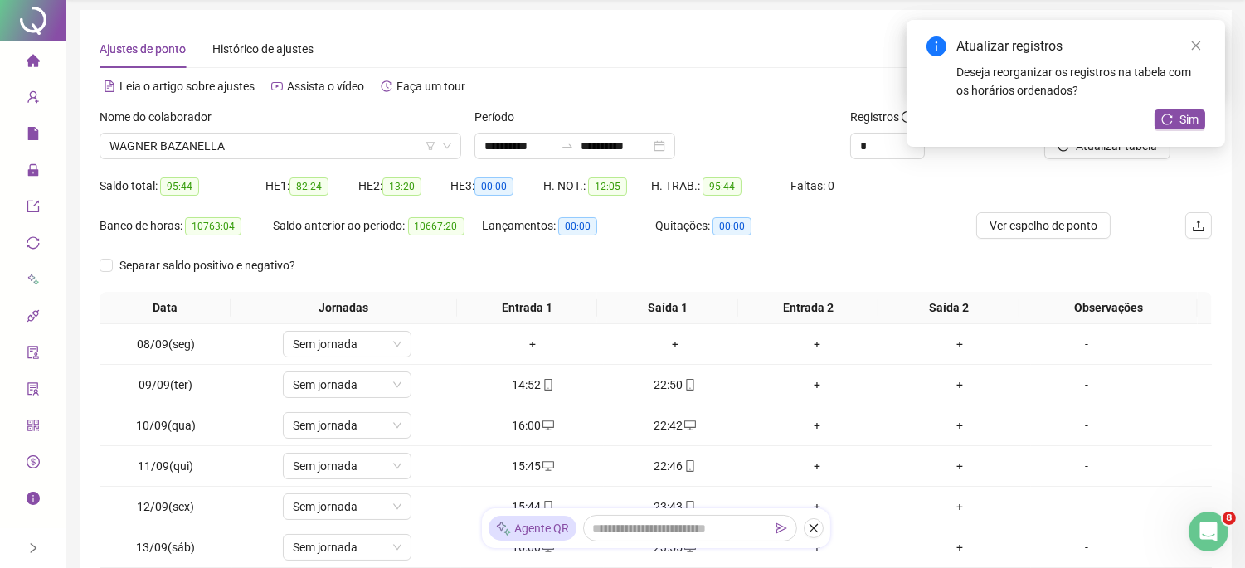
scroll to position [0, 0]
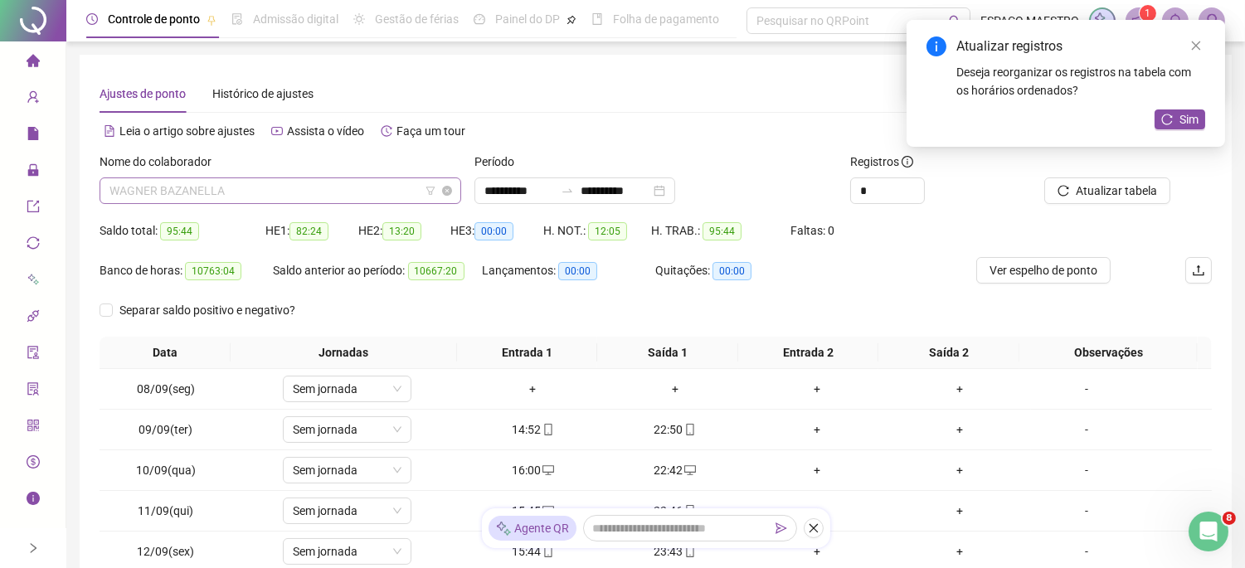
click at [283, 194] on span "WAGNER BAZANELLA" at bounding box center [281, 190] width 342 height 25
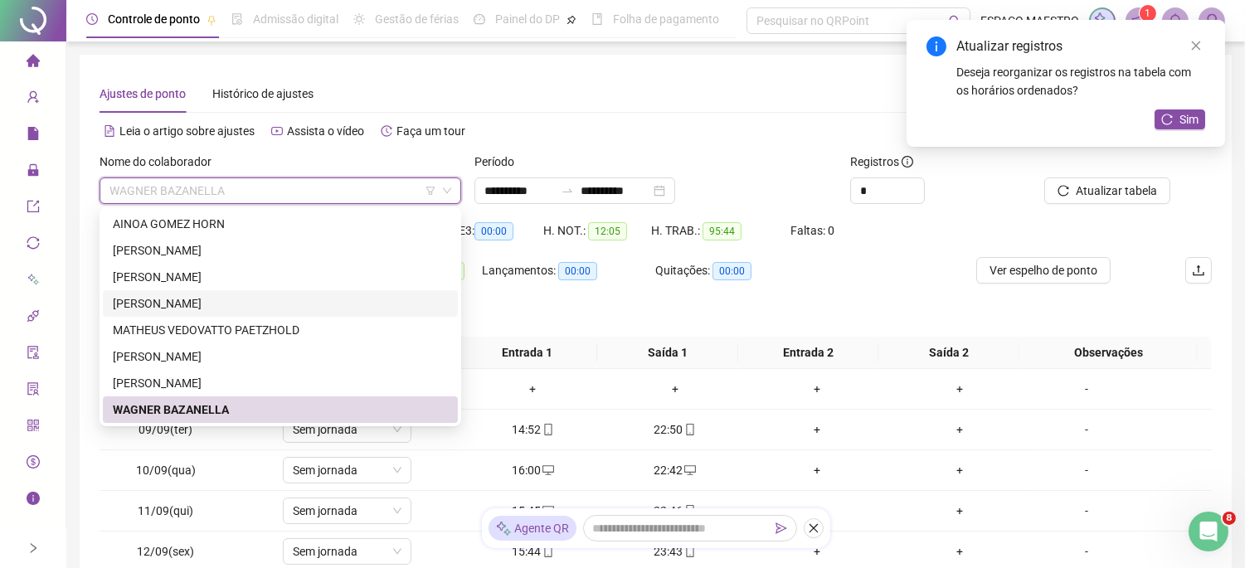
click at [210, 305] on div "[PERSON_NAME]" at bounding box center [280, 304] width 335 height 18
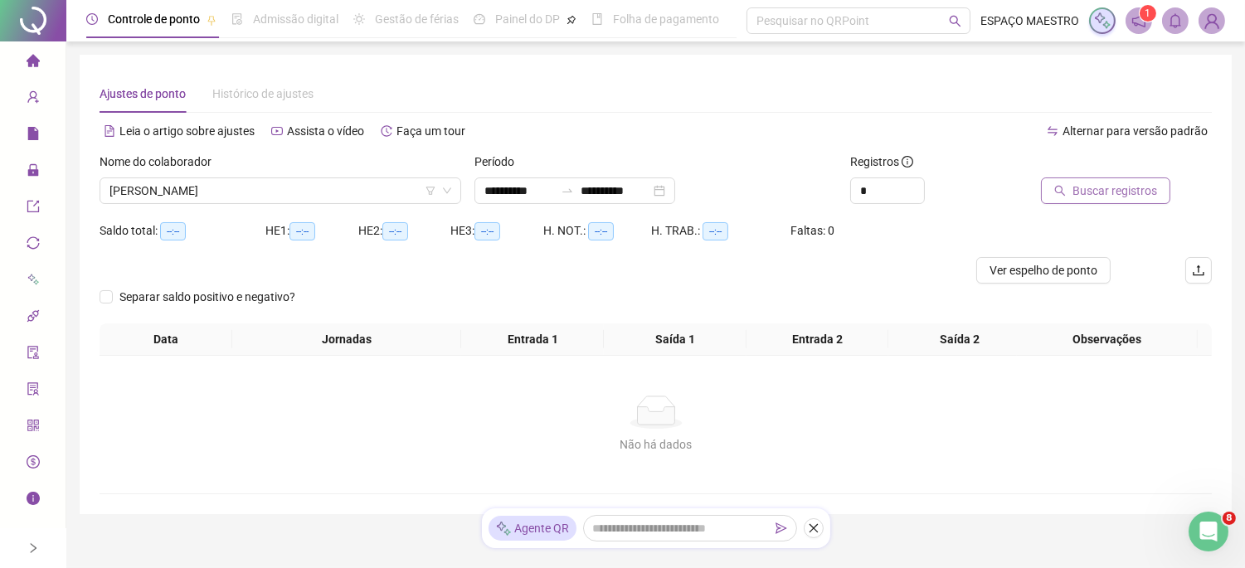
click at [1050, 197] on button "Buscar registros" at bounding box center [1105, 191] width 129 height 27
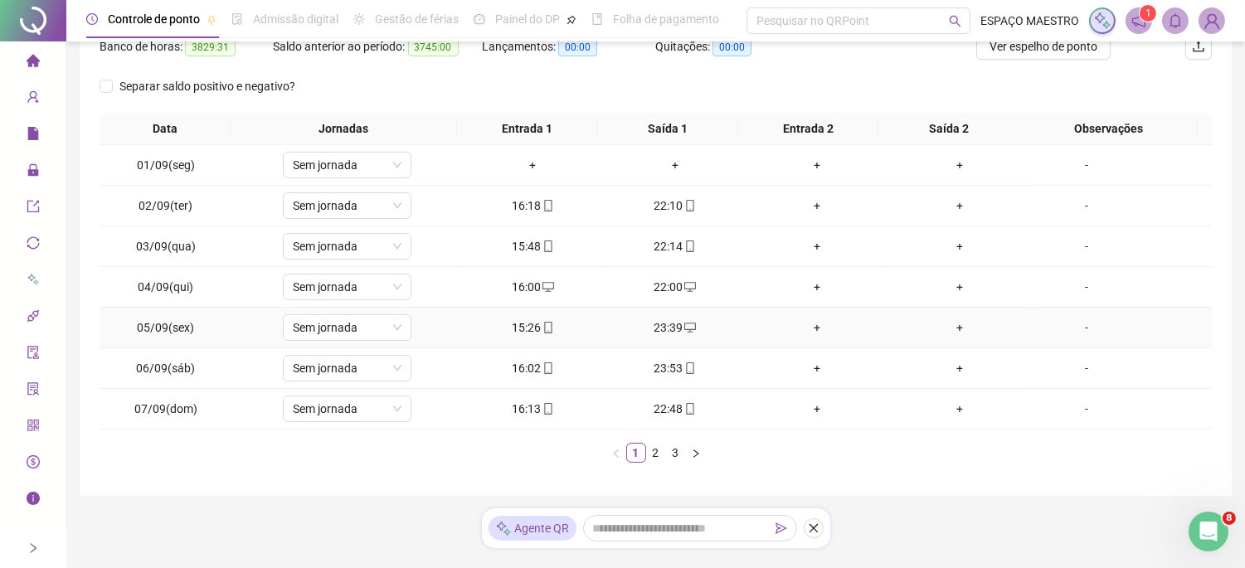
scroll to position [262, 0]
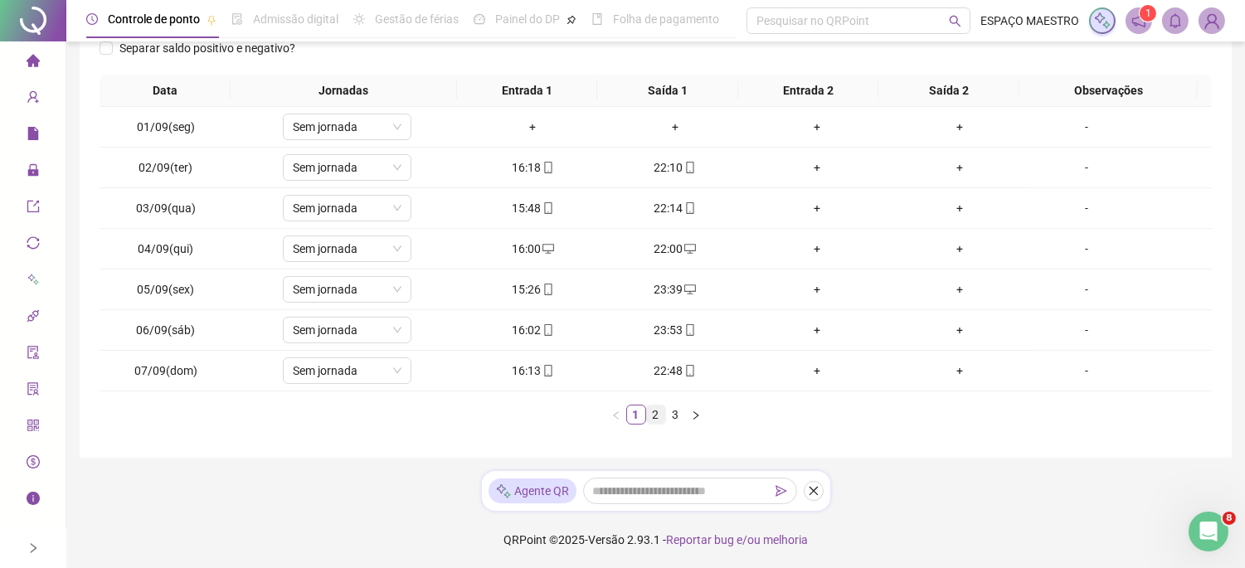
click at [655, 419] on link "2" at bounding box center [656, 415] width 18 height 18
click at [679, 412] on link "3" at bounding box center [676, 415] width 18 height 18
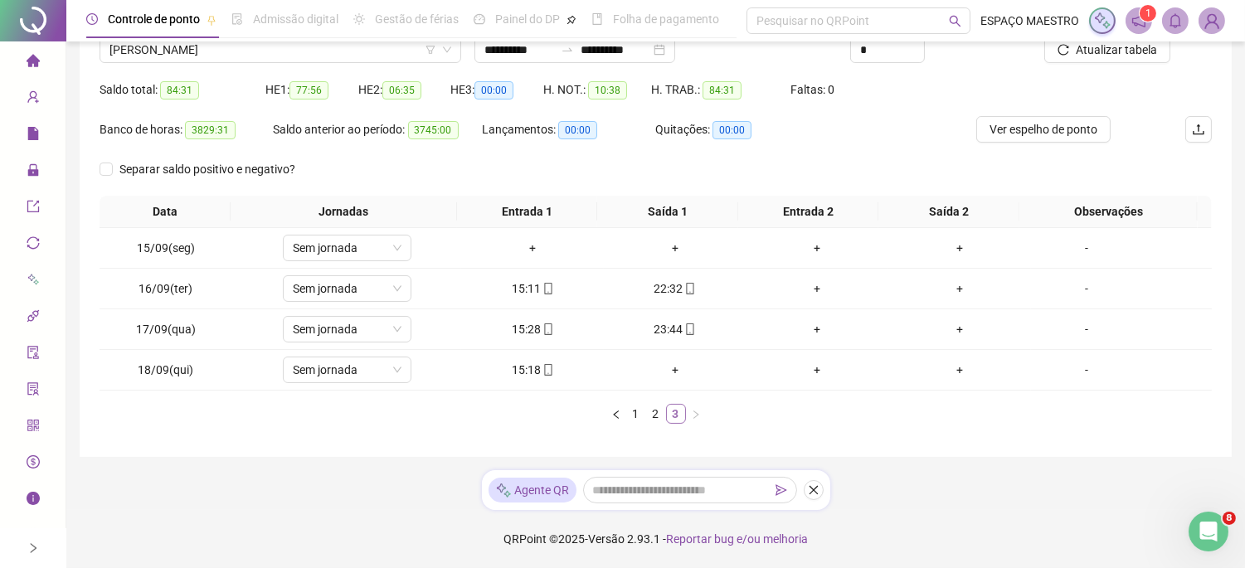
scroll to position [141, 0]
click at [653, 416] on link "2" at bounding box center [656, 414] width 18 height 18
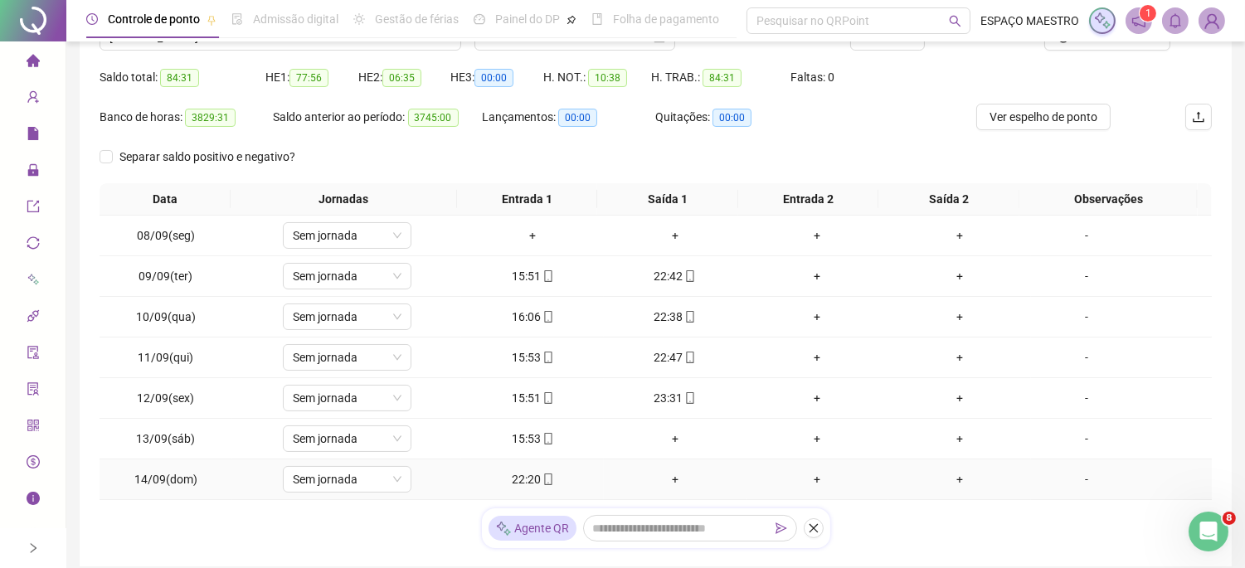
scroll to position [262, 0]
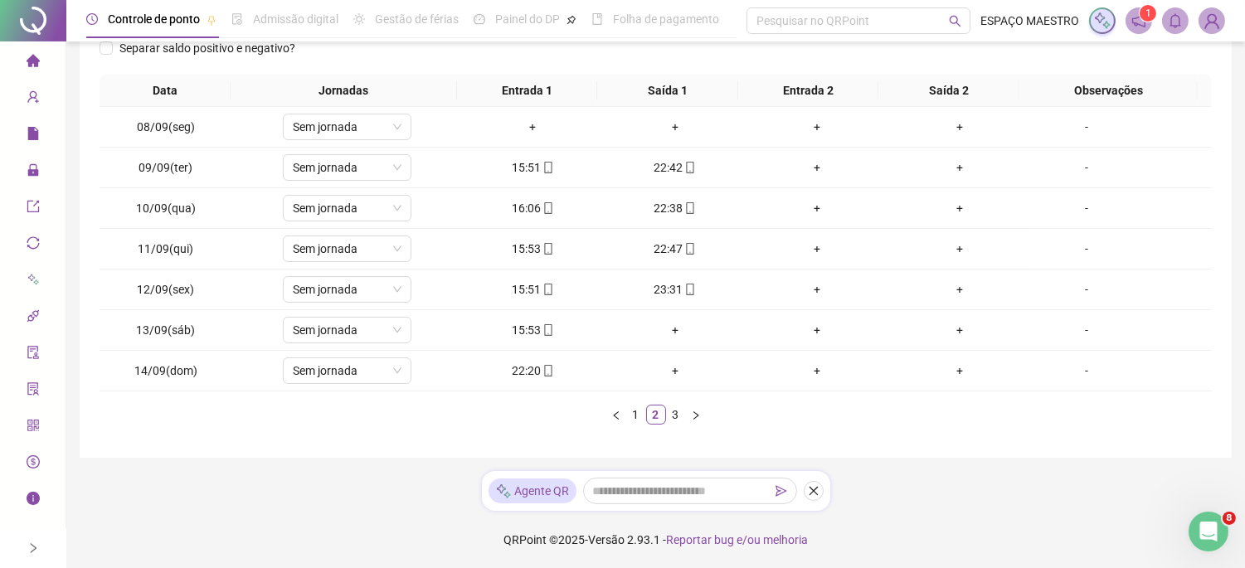
drag, startPoint x: 636, startPoint y: 415, endPoint x: 650, endPoint y: 426, distance: 17.8
click at [636, 415] on link "1" at bounding box center [636, 415] width 18 height 18
click at [655, 415] on link "2" at bounding box center [656, 415] width 18 height 18
click at [677, 417] on link "3" at bounding box center [676, 415] width 18 height 18
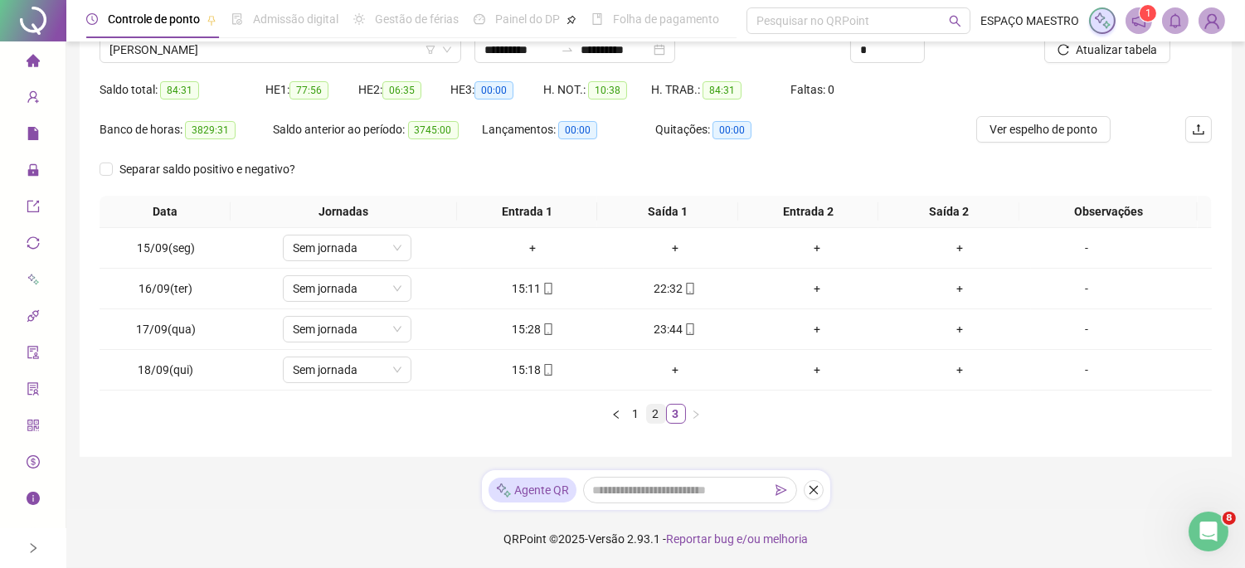
click at [652, 417] on link "2" at bounding box center [656, 414] width 18 height 18
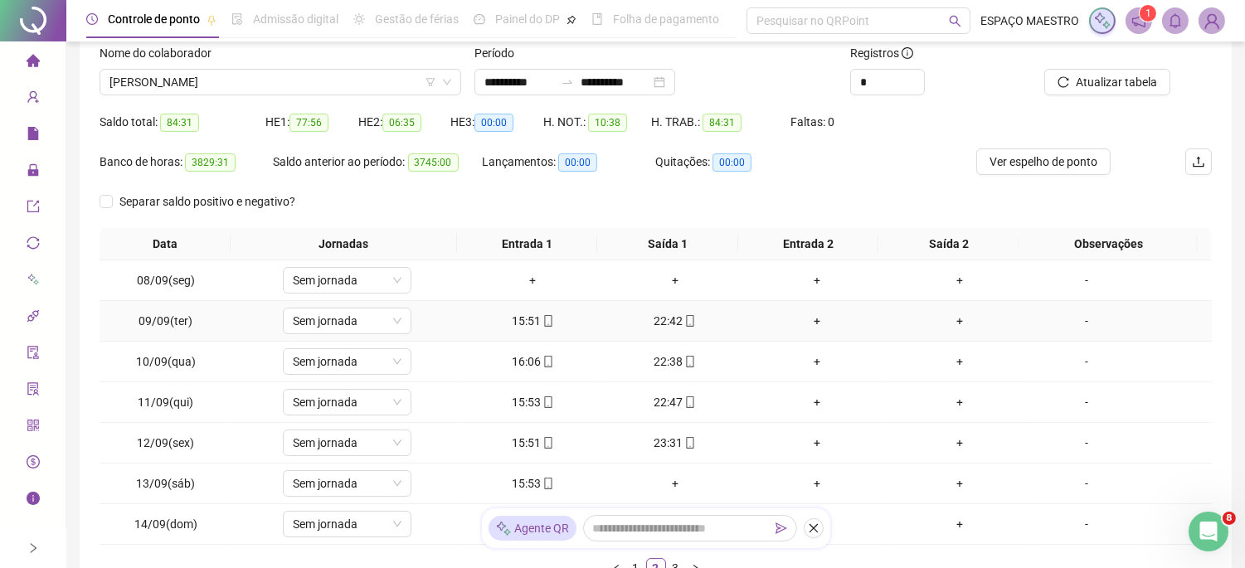
scroll to position [153, 0]
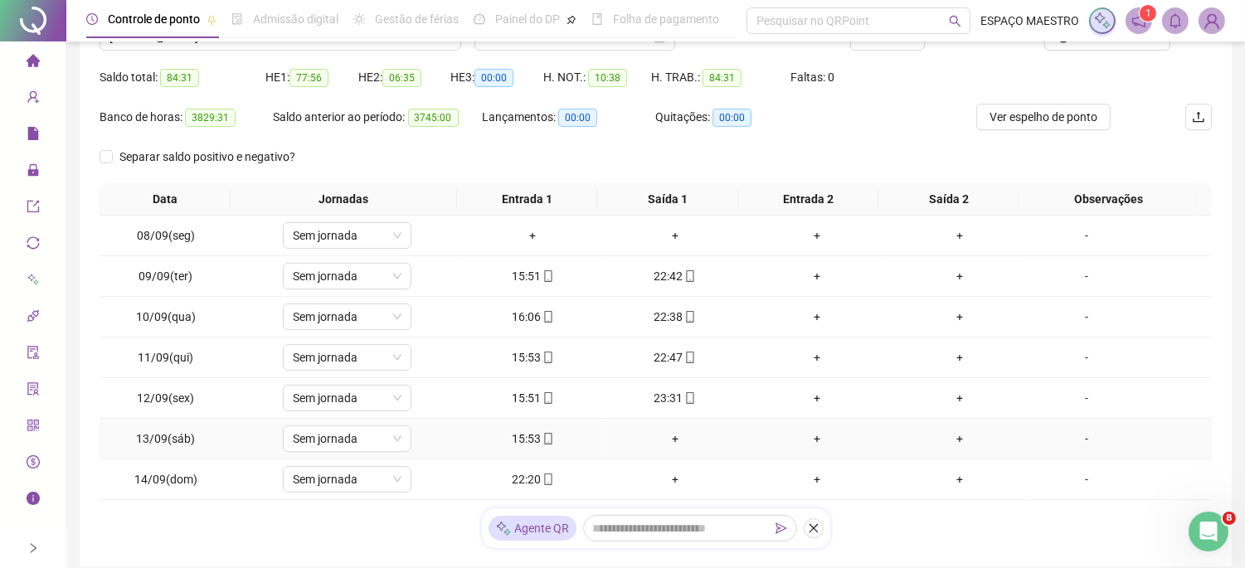
click at [665, 436] on div "+" at bounding box center [675, 439] width 129 height 18
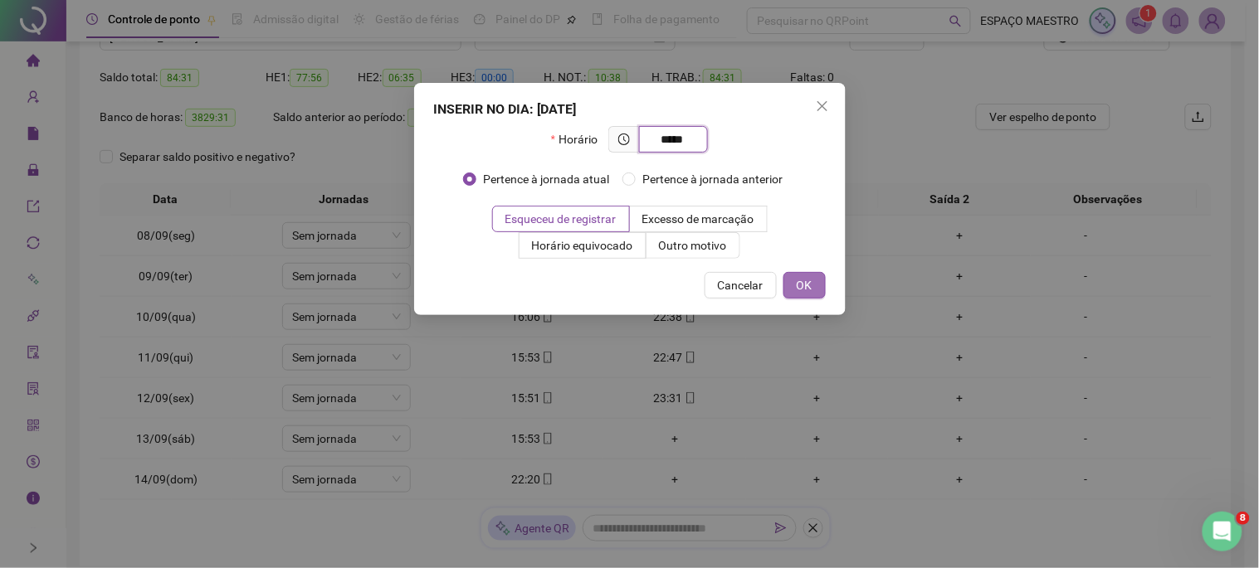
type input "*****"
click at [801, 284] on span "OK" at bounding box center [804, 285] width 16 height 18
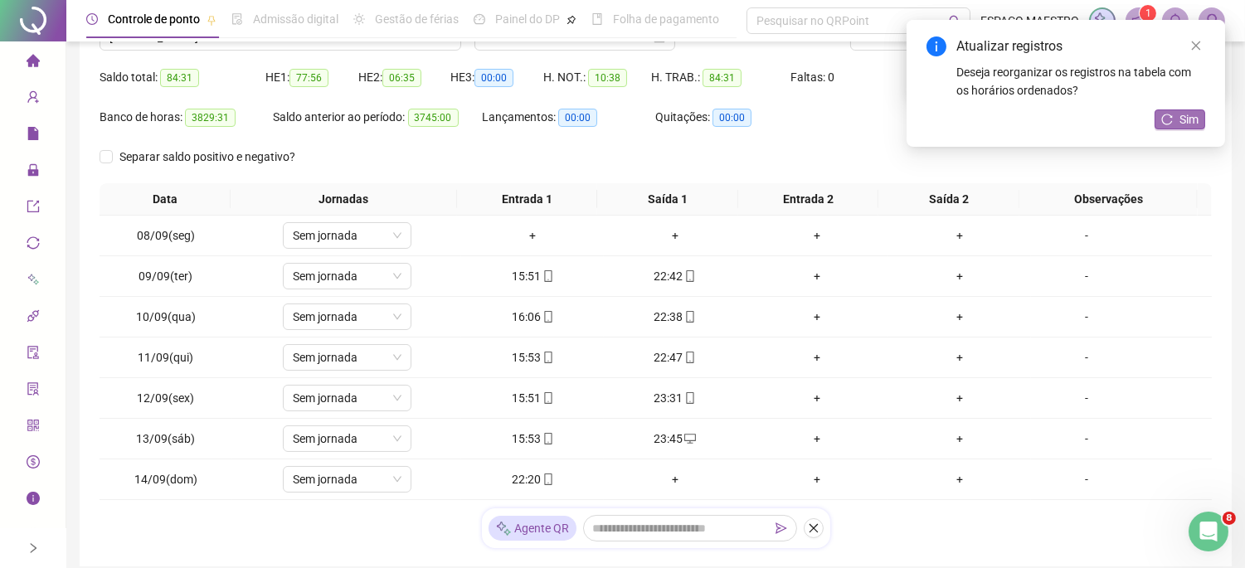
click at [1171, 119] on icon "reload" at bounding box center [1168, 120] width 12 height 12
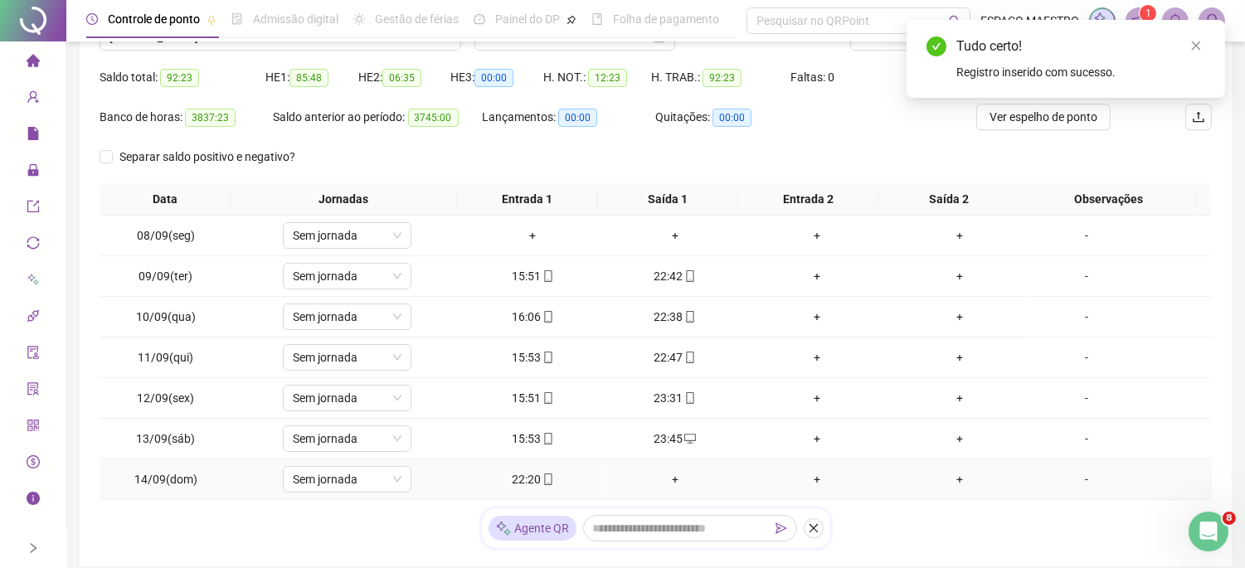
click at [670, 479] on div "+" at bounding box center [675, 479] width 129 height 18
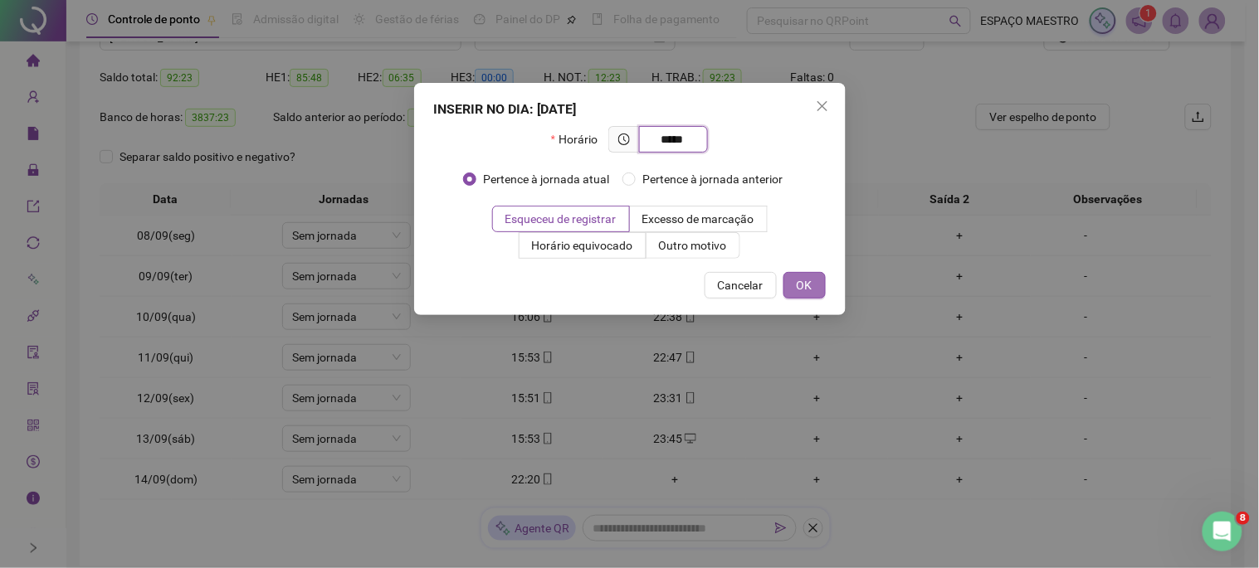
type input "*****"
click at [816, 284] on button "OK" at bounding box center [804, 285] width 42 height 27
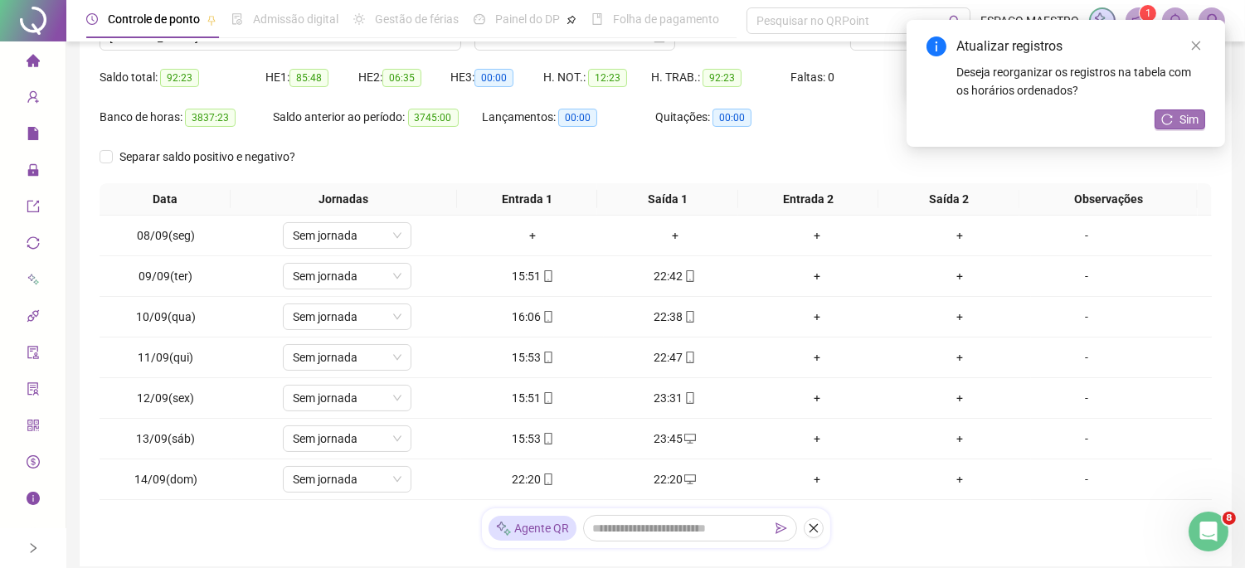
click at [1168, 125] on button "Sim" at bounding box center [1180, 120] width 51 height 20
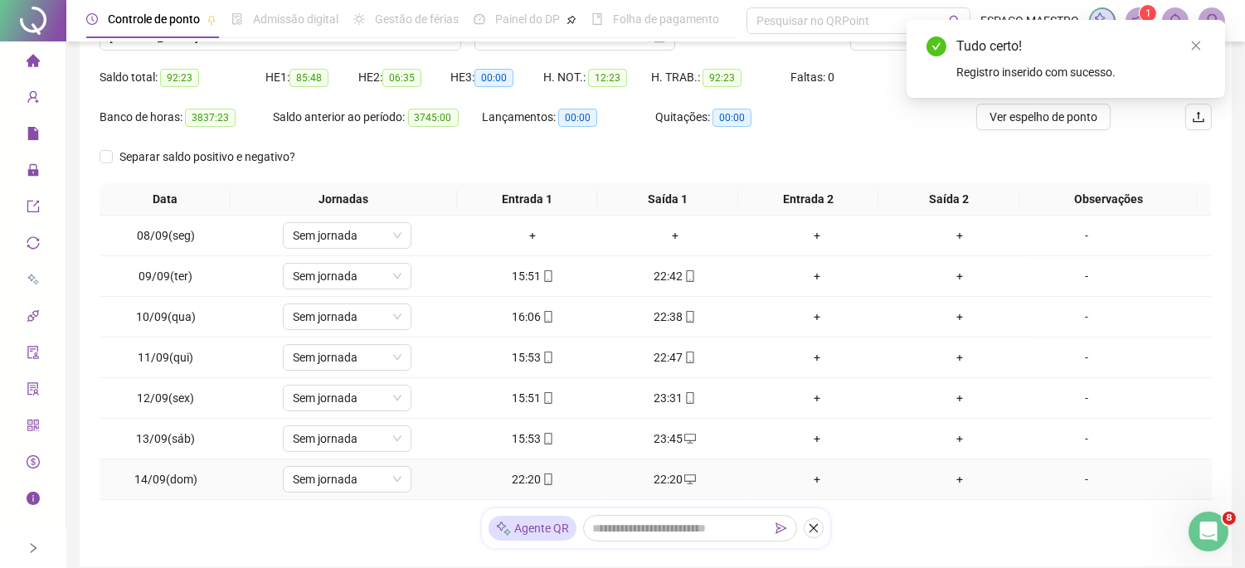
click at [519, 479] on div "22:20" at bounding box center [532, 479] width 129 height 18
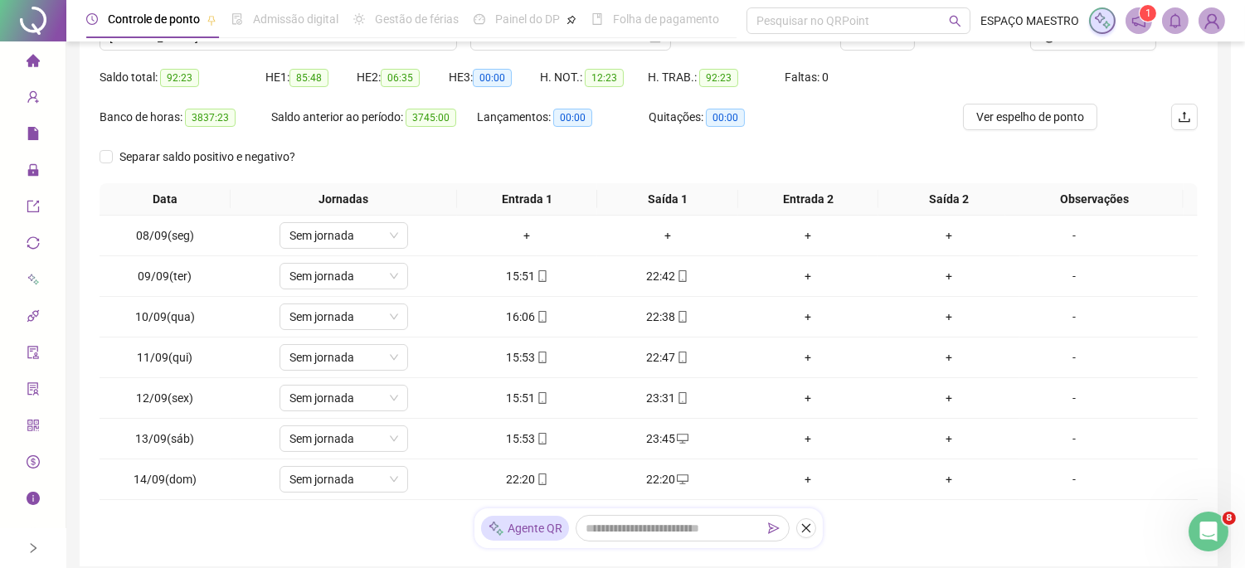
type input "**********"
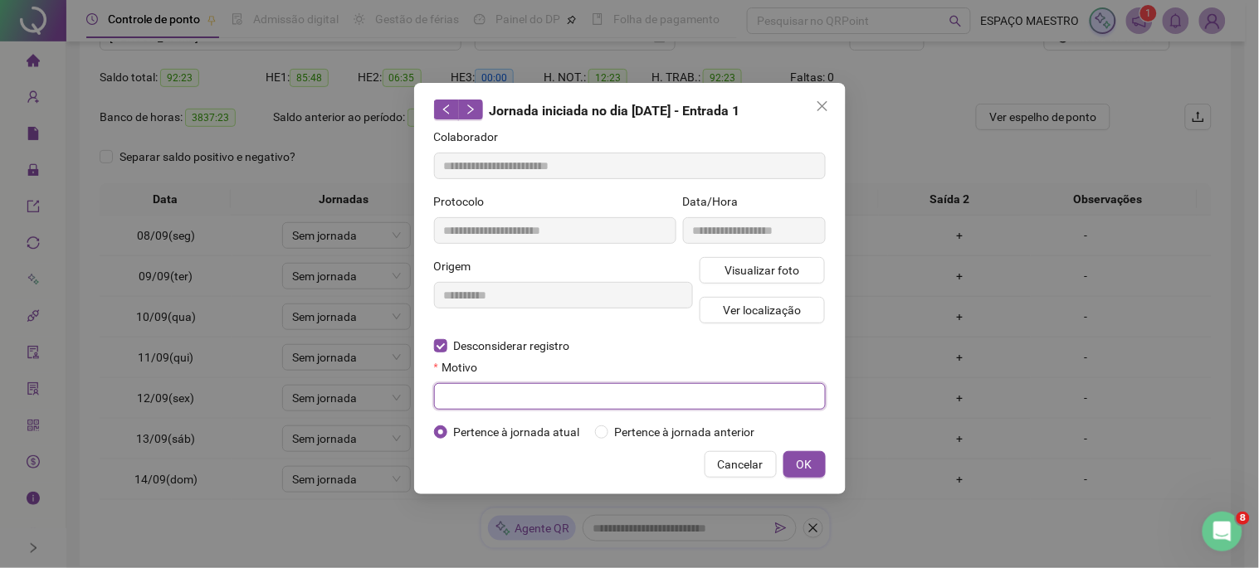
click at [506, 393] on input "text" at bounding box center [630, 396] width 392 height 27
type input "*"
type input "****"
click at [818, 473] on button "OK" at bounding box center [804, 464] width 42 height 27
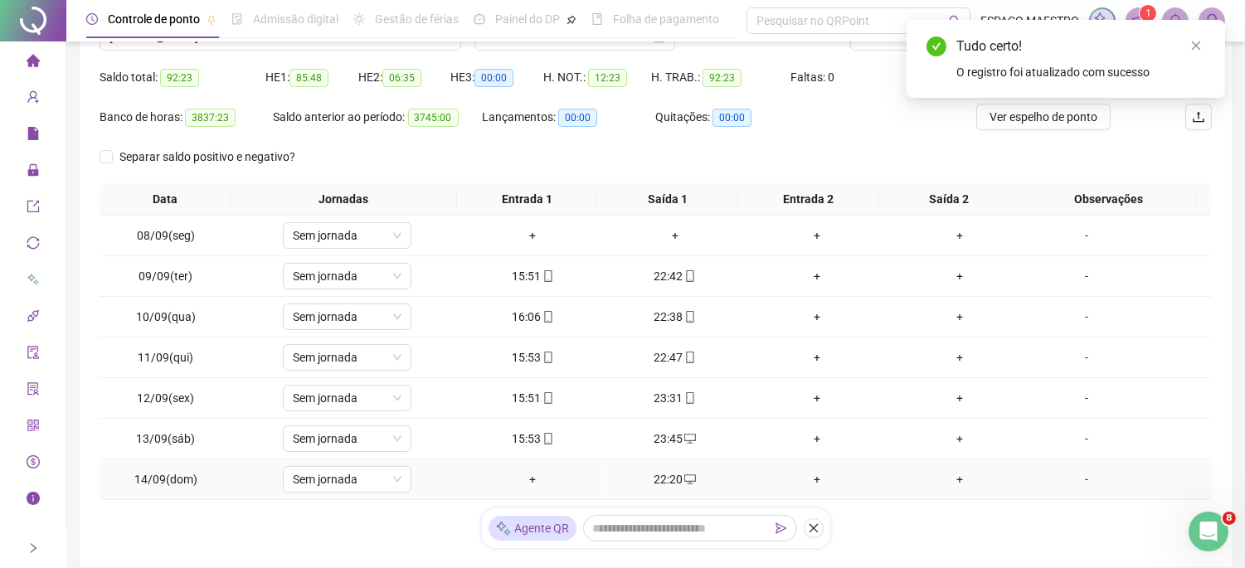
click at [525, 481] on div "+" at bounding box center [532, 479] width 129 height 18
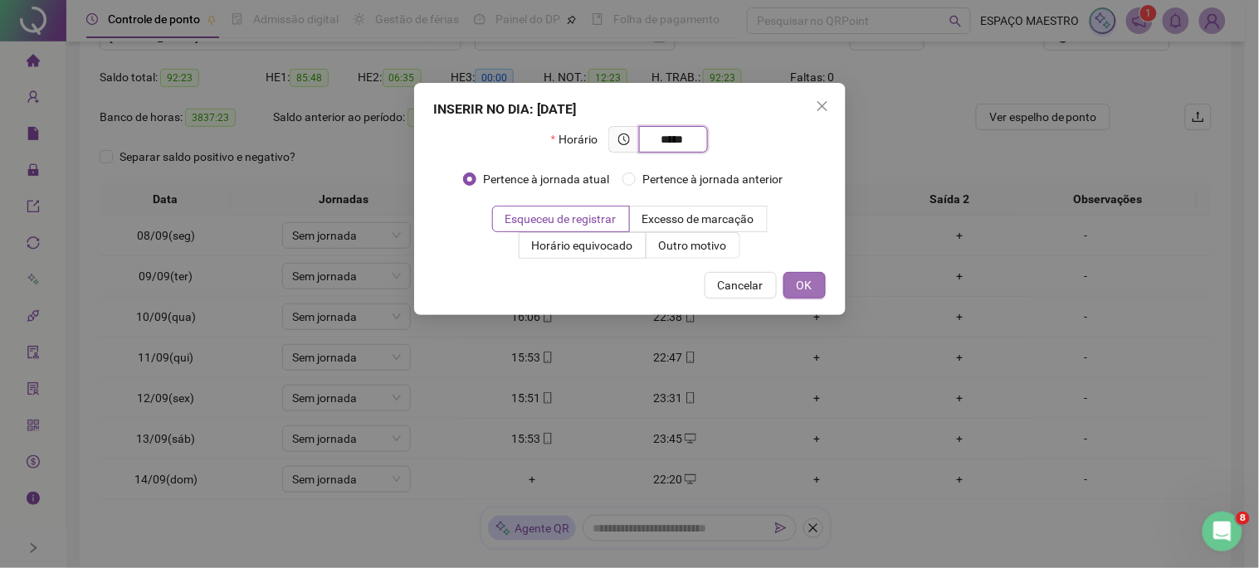
type input "*****"
click at [816, 287] on button "OK" at bounding box center [804, 285] width 42 height 27
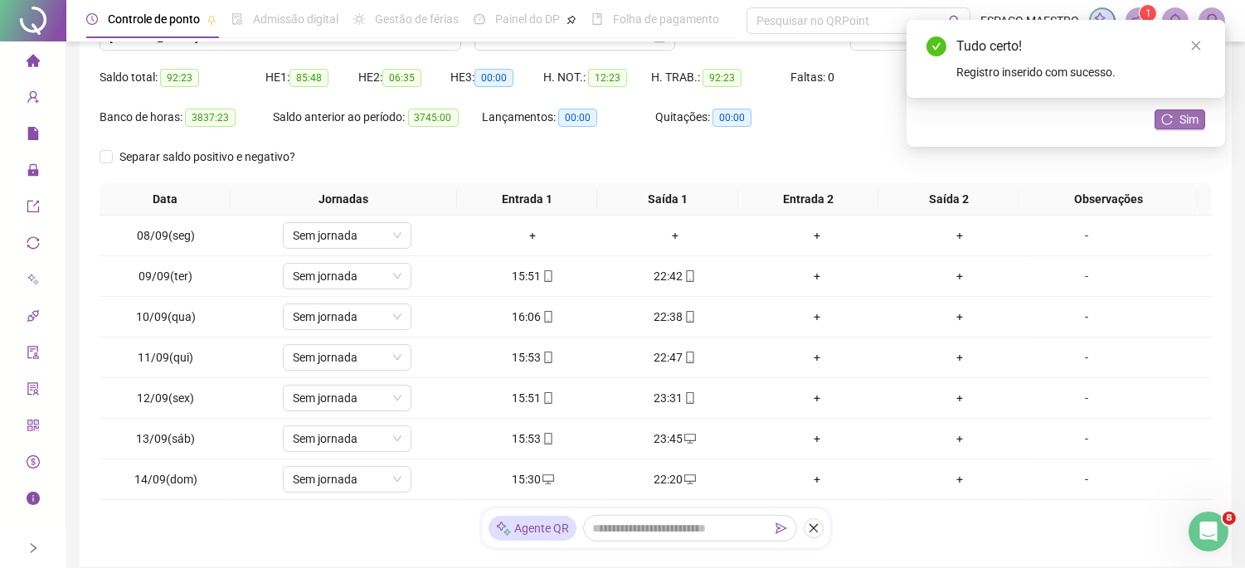
click at [1176, 119] on button "Sim" at bounding box center [1180, 120] width 51 height 20
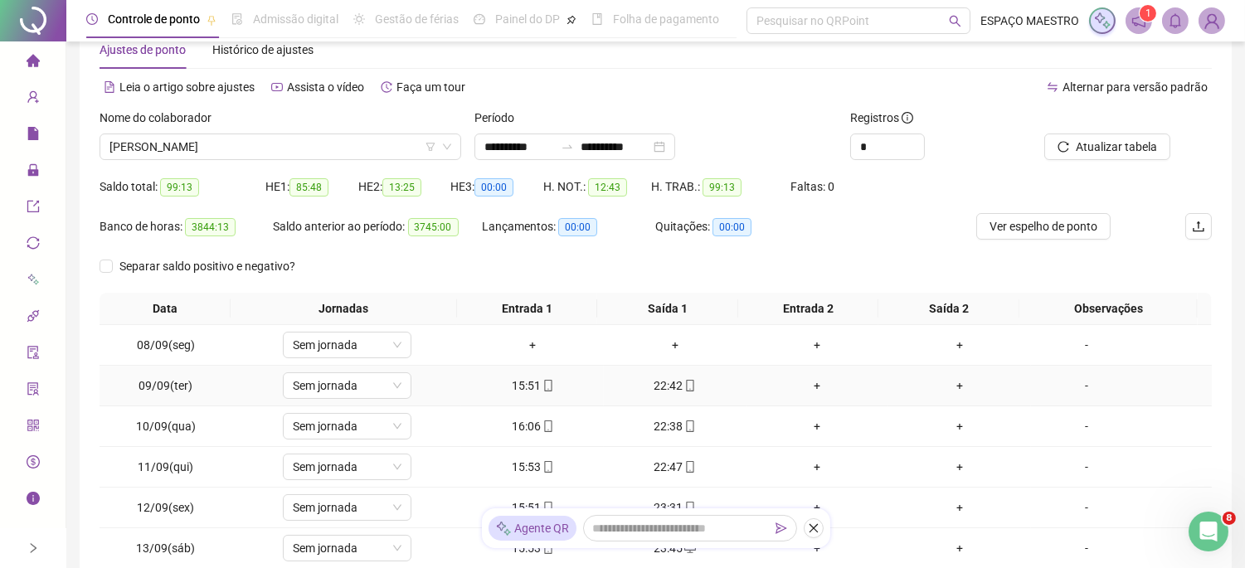
scroll to position [0, 0]
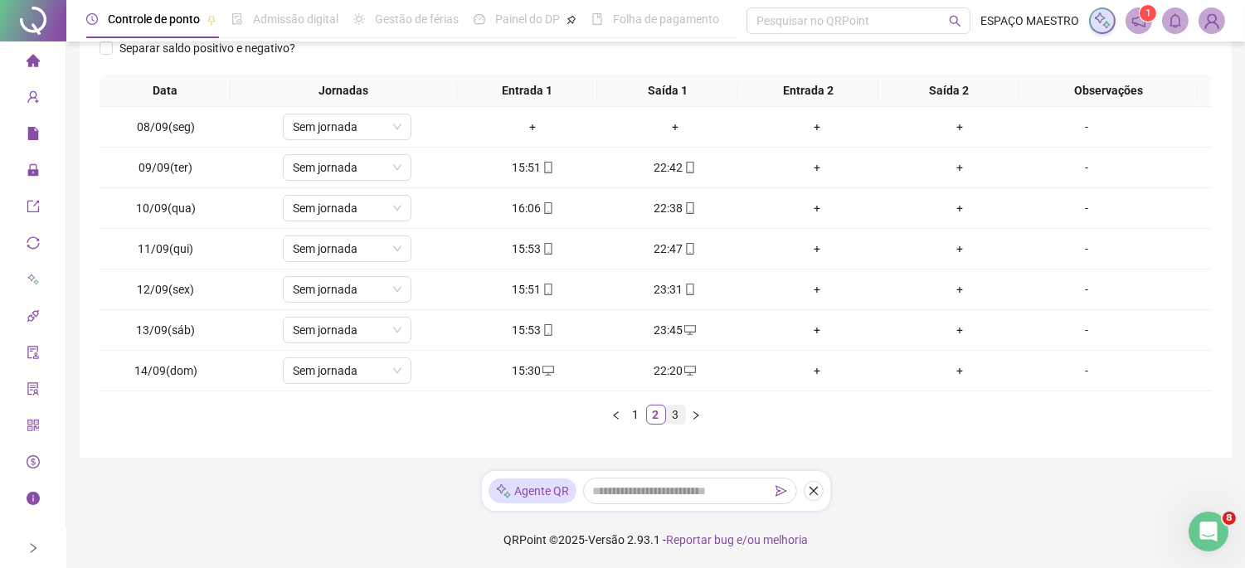
click at [679, 407] on link "3" at bounding box center [676, 415] width 18 height 18
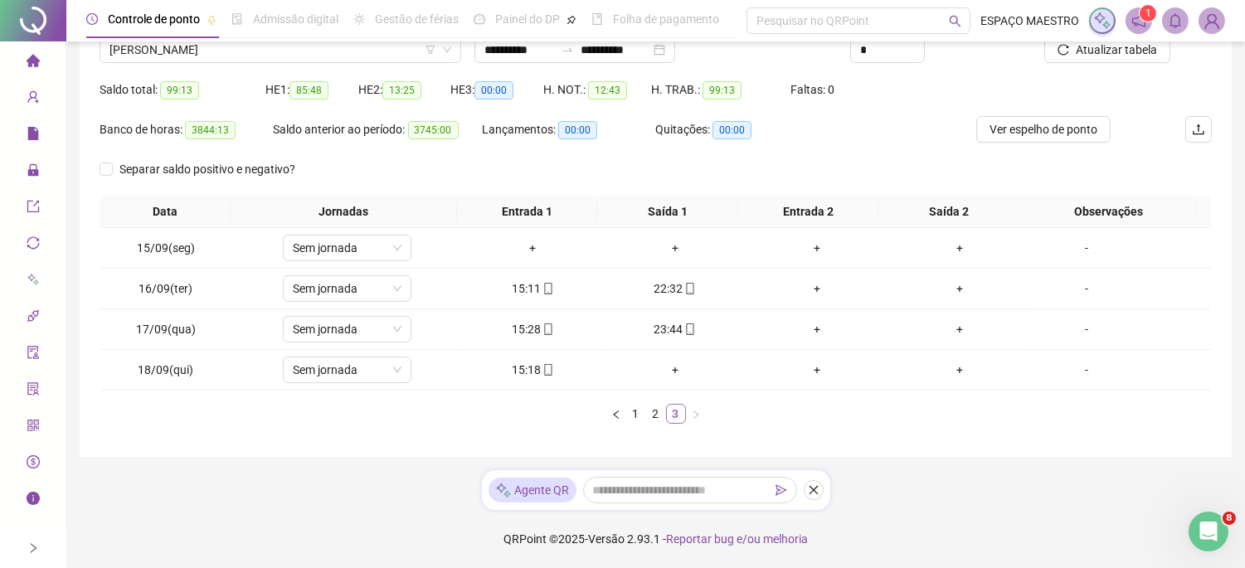
scroll to position [141, 0]
click at [631, 418] on link "1" at bounding box center [636, 414] width 18 height 18
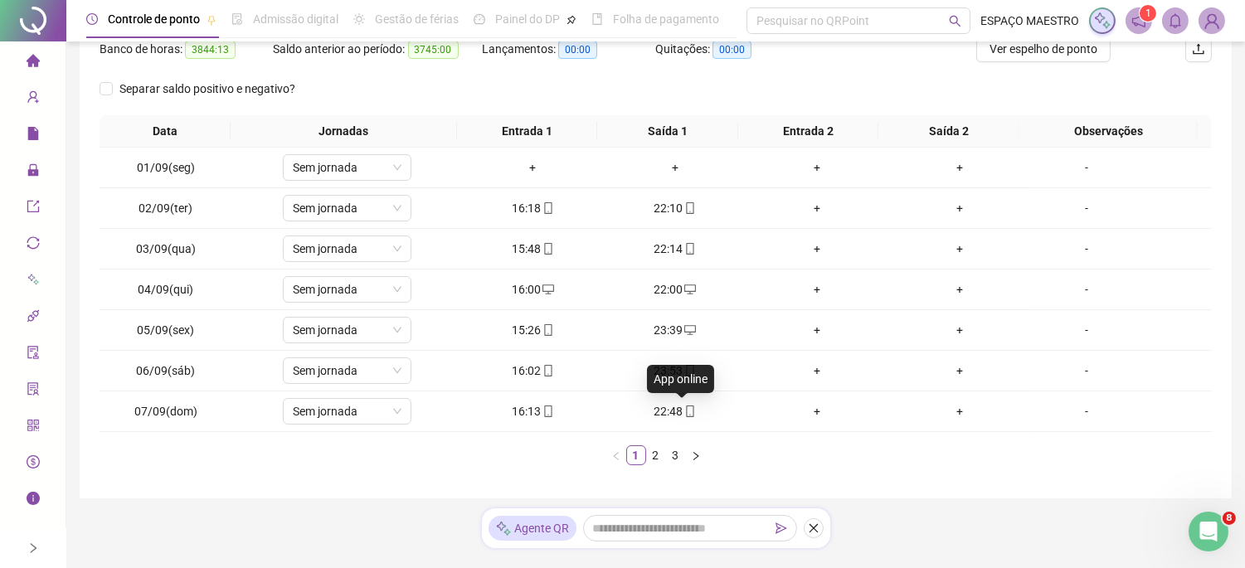
scroll to position [262, 0]
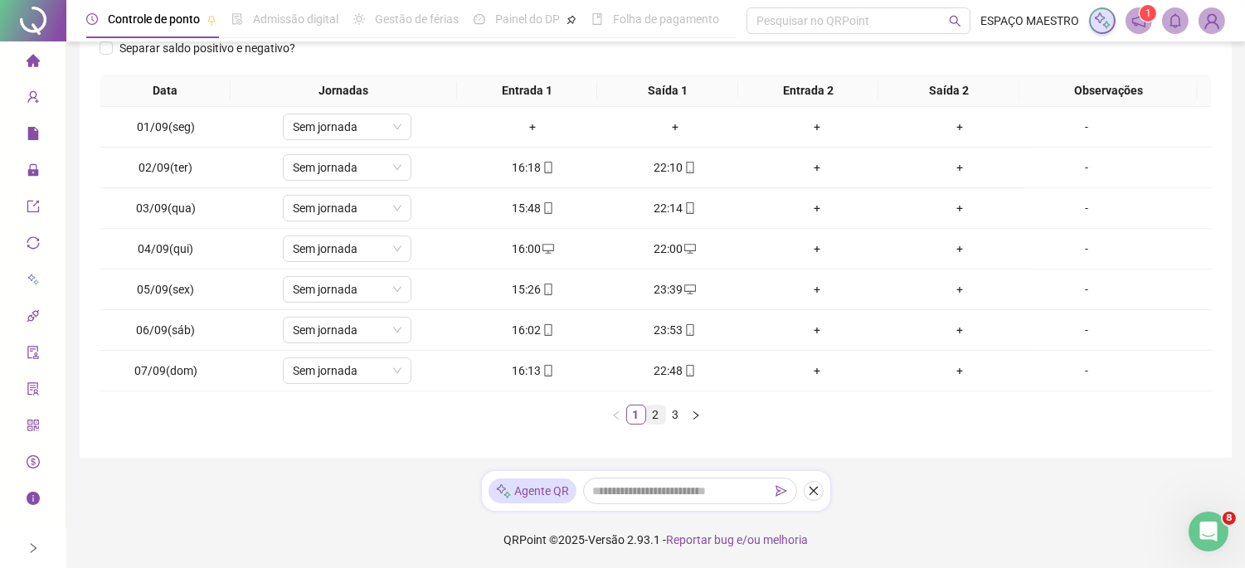
click at [655, 412] on link "2" at bounding box center [656, 415] width 18 height 18
click at [677, 419] on link "3" at bounding box center [676, 415] width 18 height 18
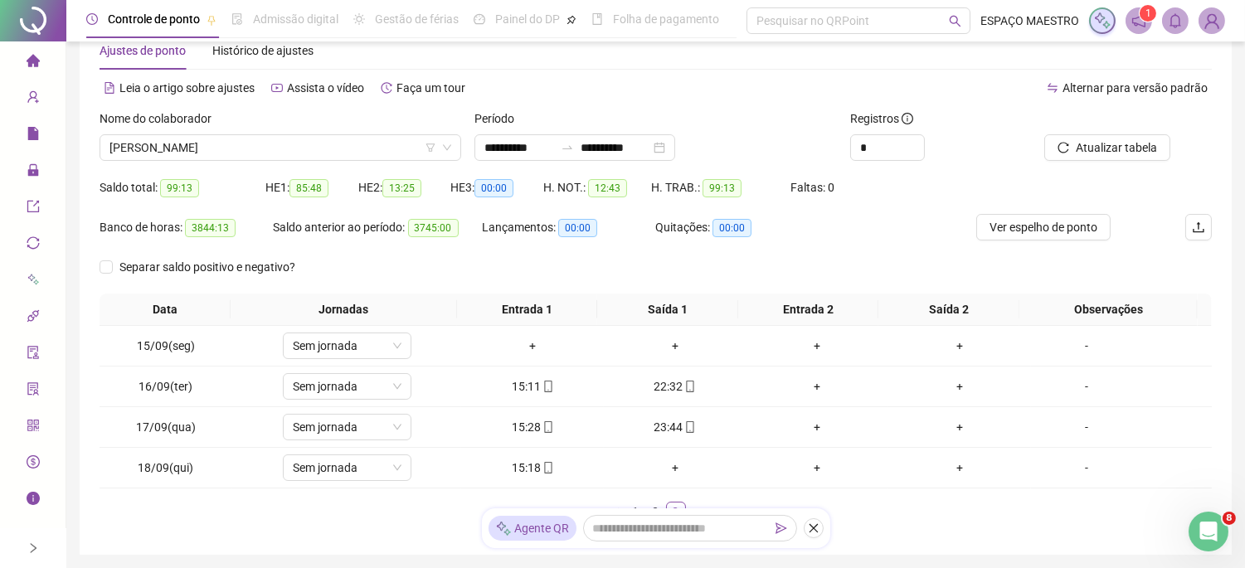
scroll to position [0, 0]
